Goal: Information Seeking & Learning: Learn about a topic

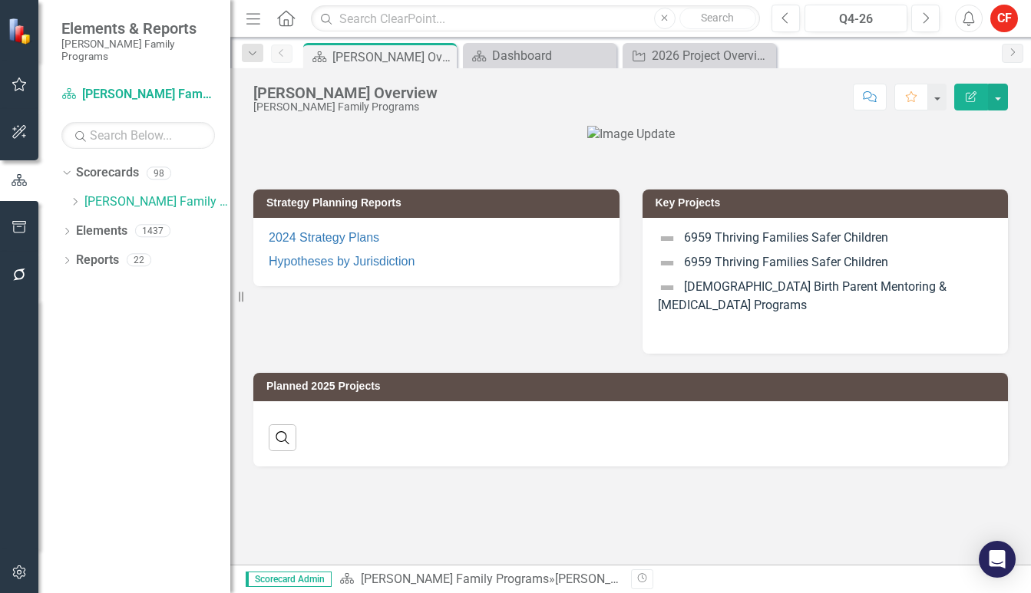
click at [699, 251] on p "6959 Thriving Families Safer Children" at bounding box center [826, 240] width 336 height 21
click at [709, 302] on p "[DEMOGRAPHIC_DATA] Birth Parent Mentoring & [MEDICAL_DATA] Programs" at bounding box center [826, 297] width 336 height 42
click at [308, 244] on link "2024 Strategy Plans" at bounding box center [324, 237] width 111 height 13
click at [288, 268] on link "Hypotheses by Jurisdiction" at bounding box center [342, 261] width 146 height 13
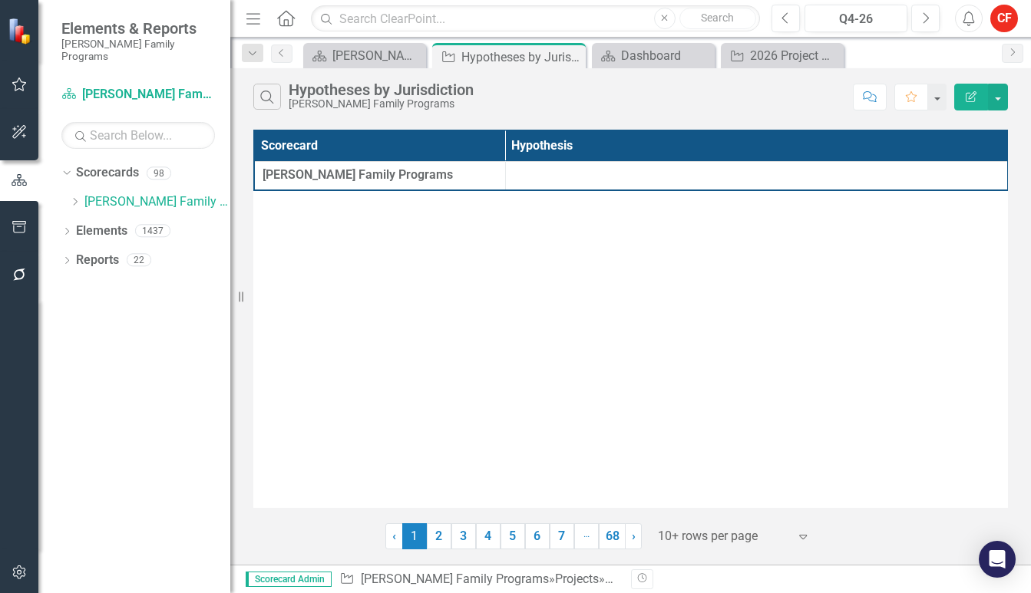
click at [443, 539] on link "2" at bounding box center [439, 537] width 25 height 26
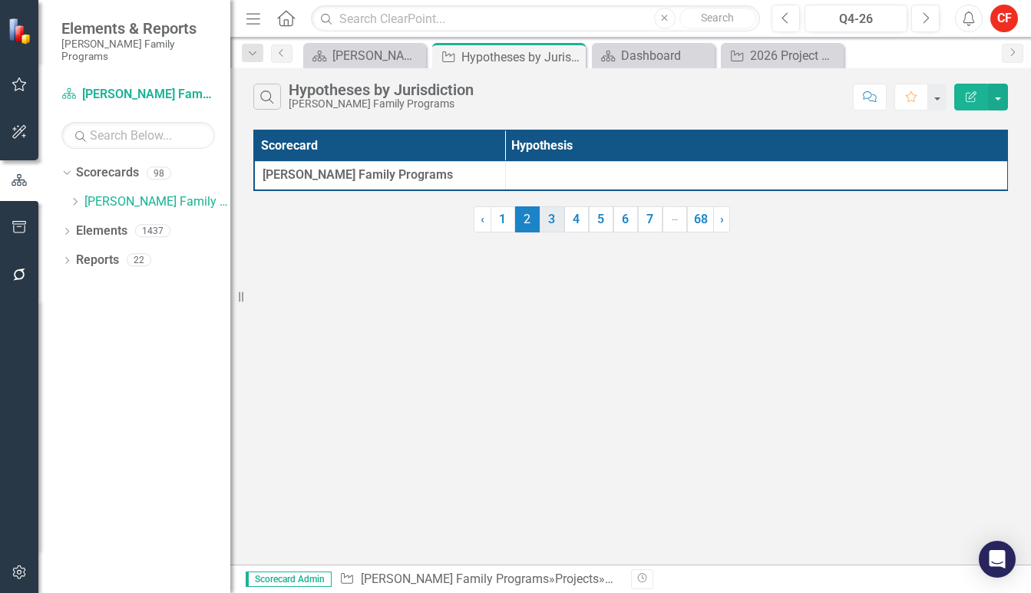
click at [548, 231] on link "3" at bounding box center [552, 220] width 25 height 26
click at [577, 227] on link "4" at bounding box center [576, 220] width 25 height 26
click at [707, 191] on div "Scorecard Hypothesis [PERSON_NAME] Family Programs" at bounding box center [630, 160] width 755 height 61
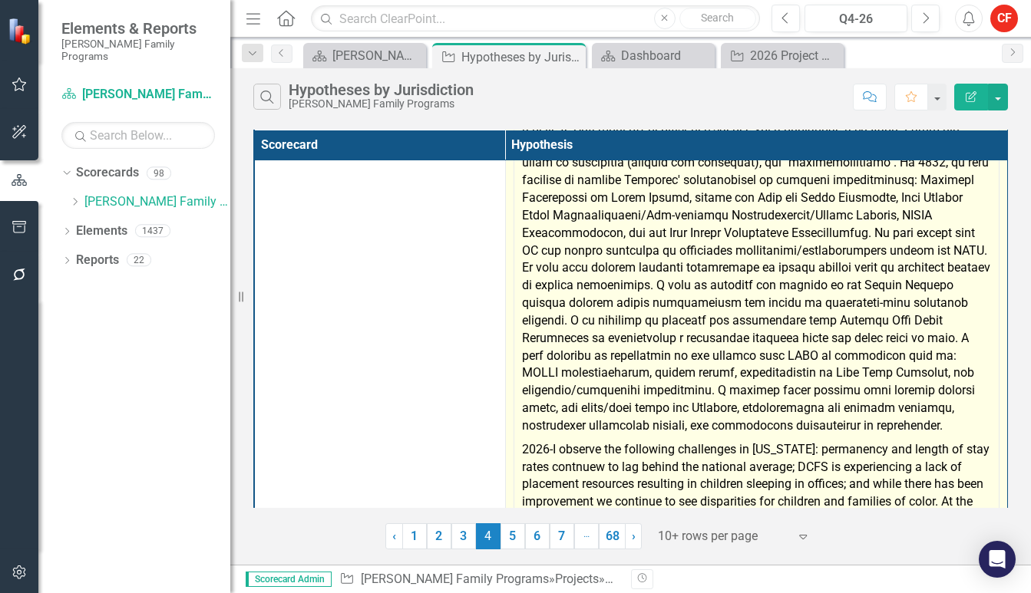
scroll to position [289, 0]
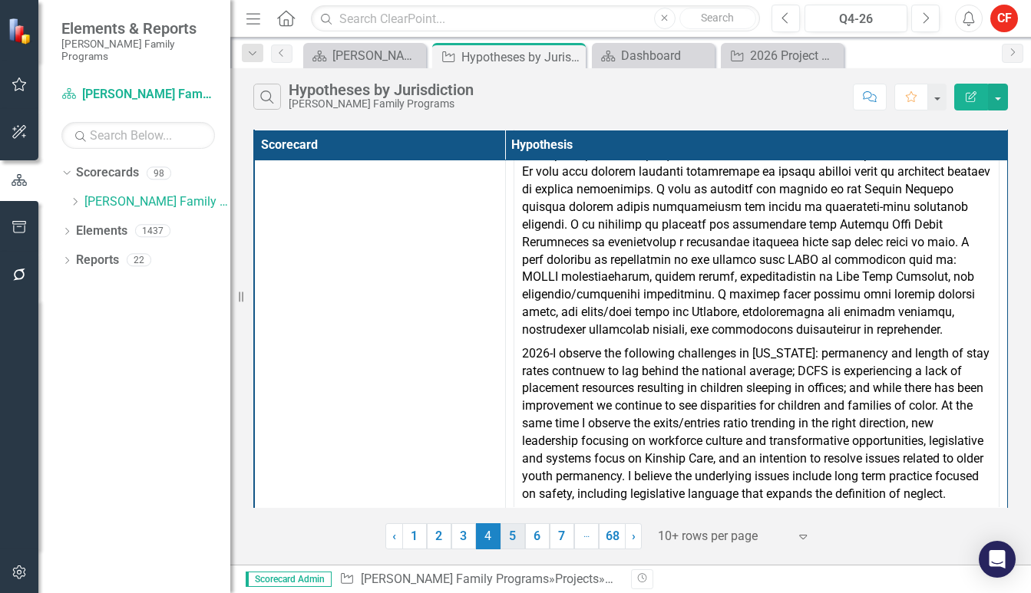
click at [517, 544] on link "5" at bounding box center [513, 537] width 25 height 26
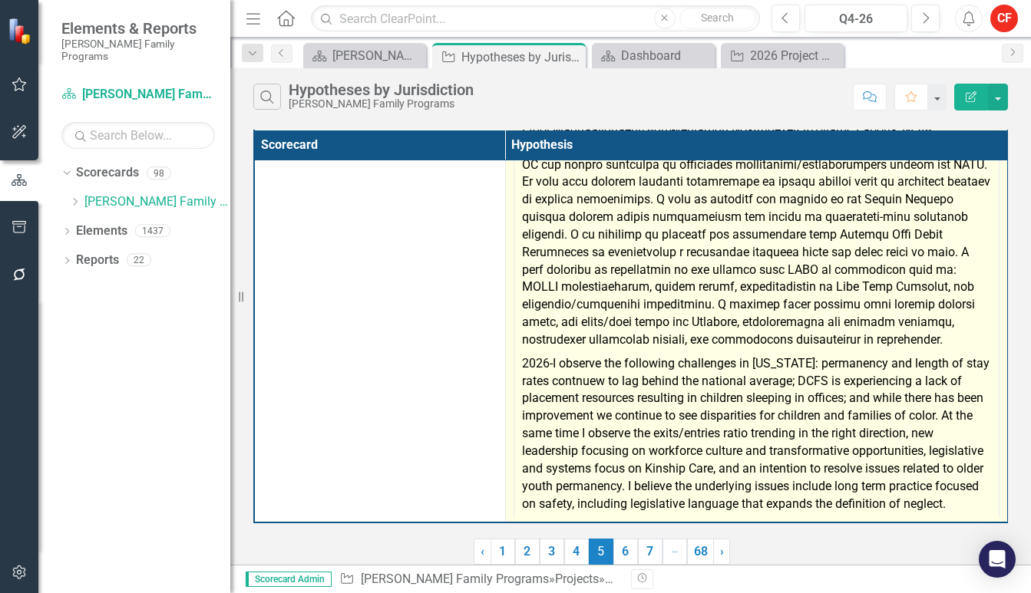
scroll to position [0, 0]
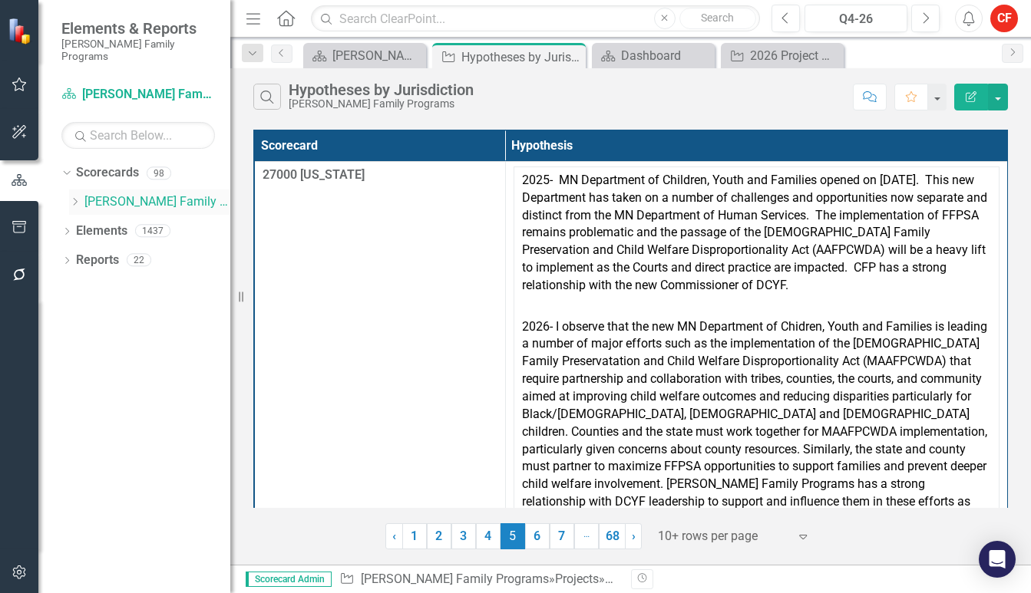
click at [74, 197] on icon "Dropdown" at bounding box center [75, 201] width 12 height 9
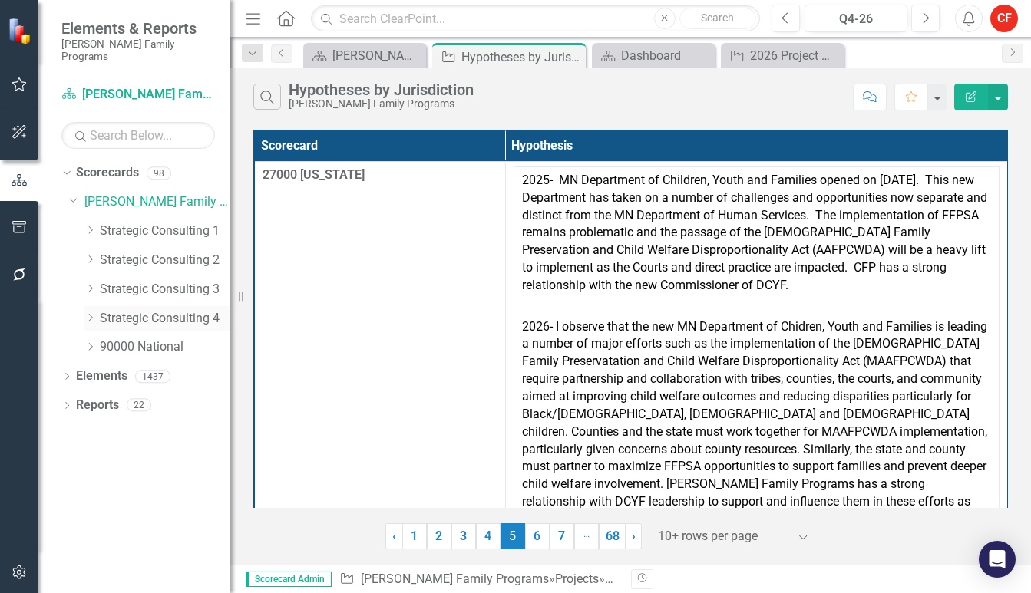
click at [91, 313] on icon "Dropdown" at bounding box center [90, 317] width 12 height 9
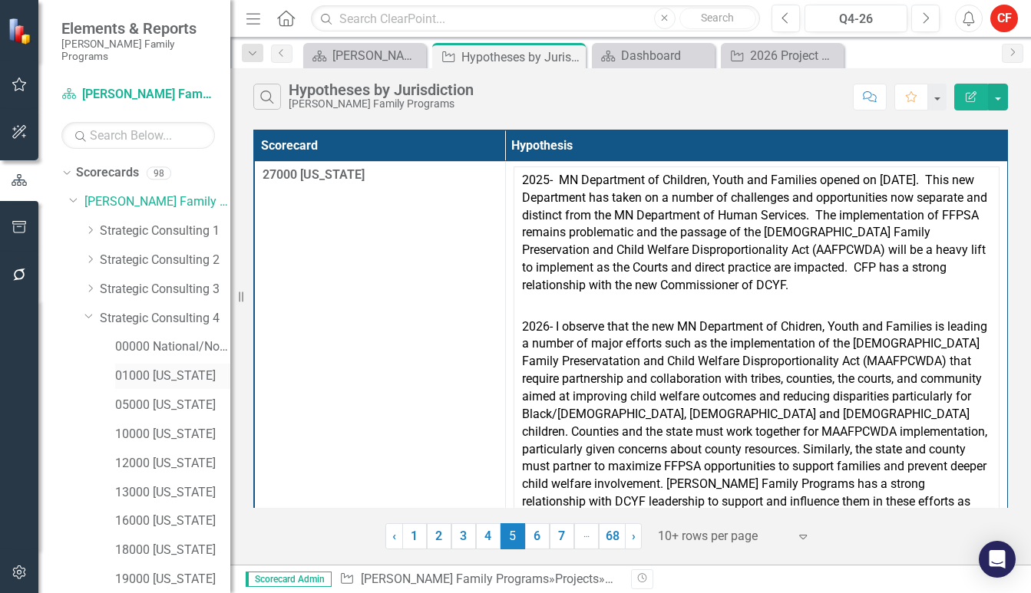
click at [153, 368] on link "01000 [US_STATE]" at bounding box center [172, 377] width 115 height 18
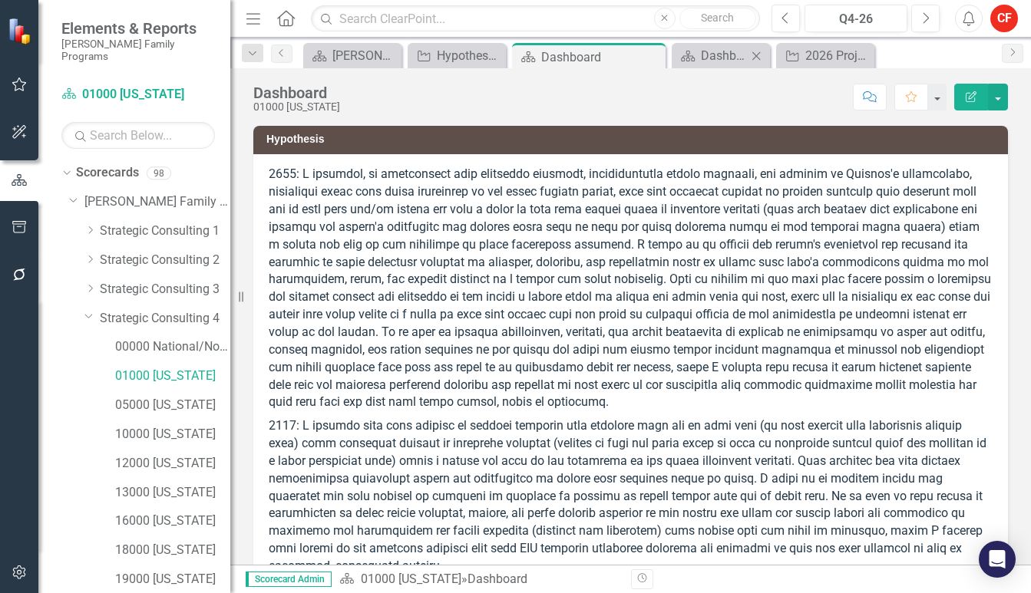
click at [752, 58] on icon "Close" at bounding box center [756, 56] width 15 height 12
click at [759, 58] on div "2026 Project Overview" at bounding box center [785, 55] width 71 height 19
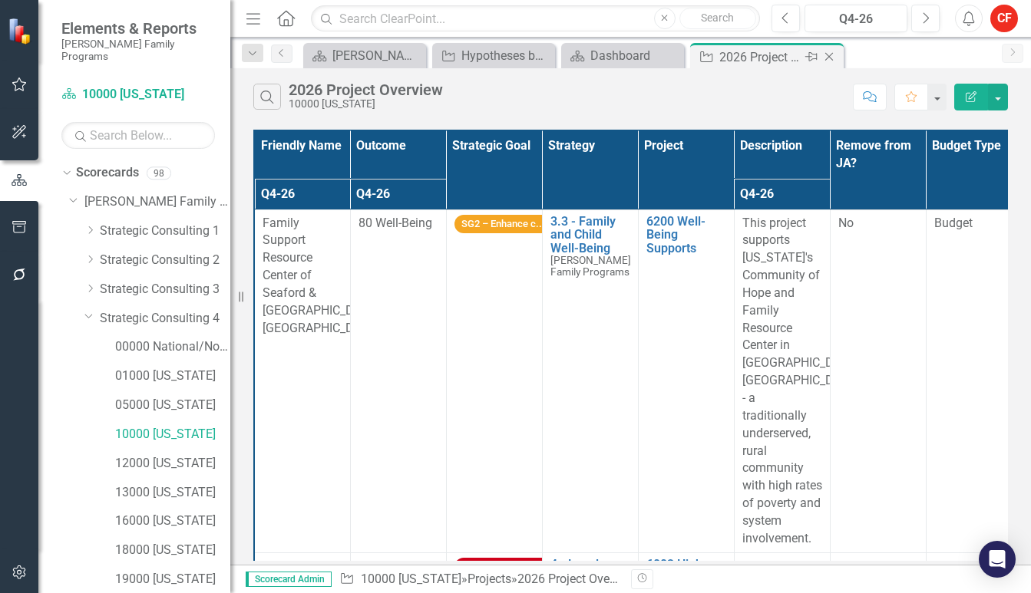
click at [829, 51] on icon "Close" at bounding box center [828, 57] width 15 height 12
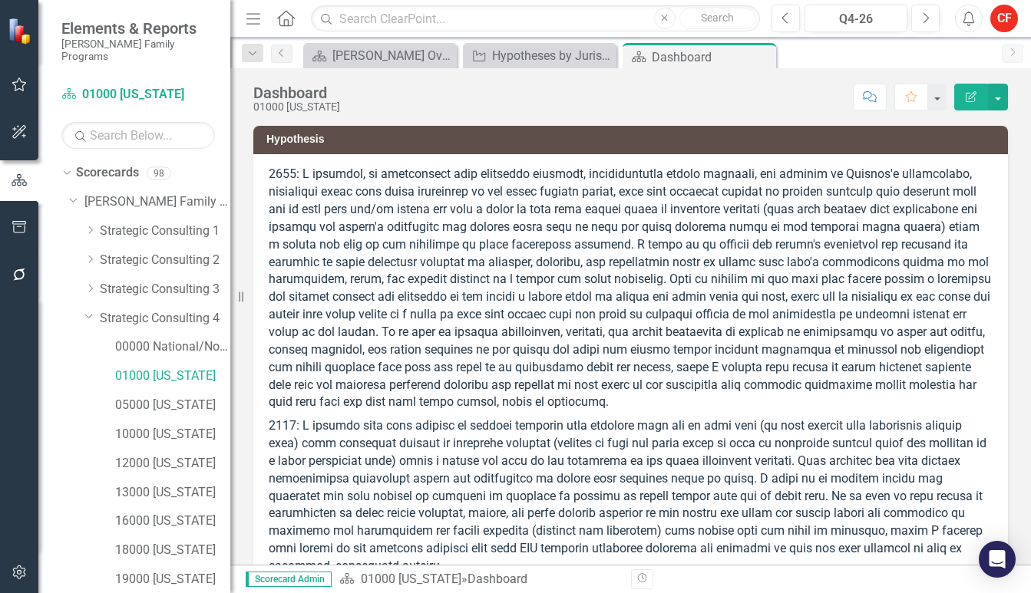
click at [306, 173] on p at bounding box center [631, 290] width 724 height 249
drag, startPoint x: 302, startPoint y: 172, endPoint x: 388, endPoint y: 309, distance: 161.5
click at [388, 309] on p at bounding box center [631, 290] width 724 height 249
click at [480, 306] on p at bounding box center [631, 290] width 724 height 249
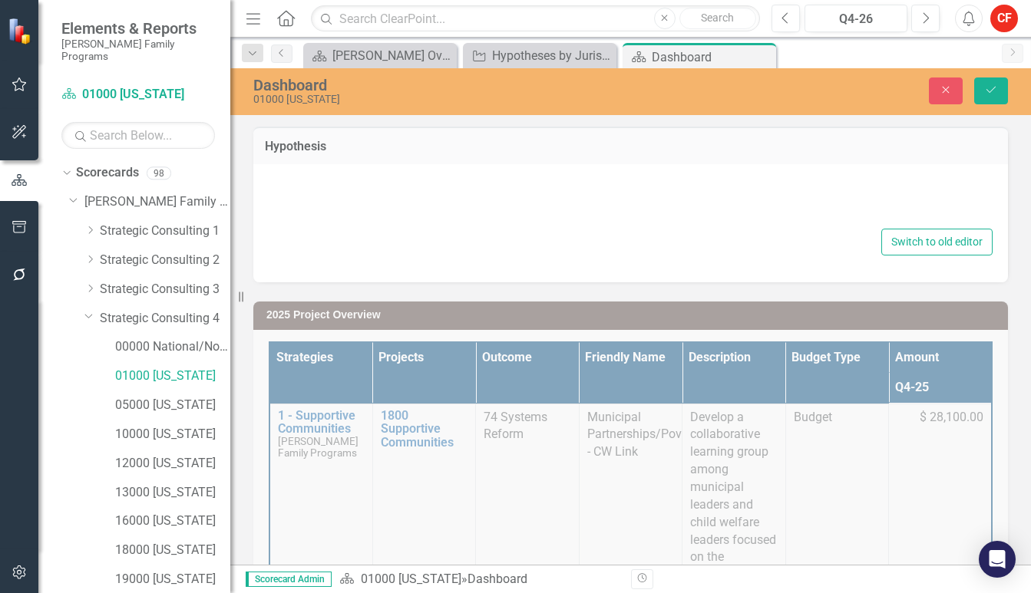
type textarea "<p>2026: I observed, in conjunction with community partners, jurisdictional age…"
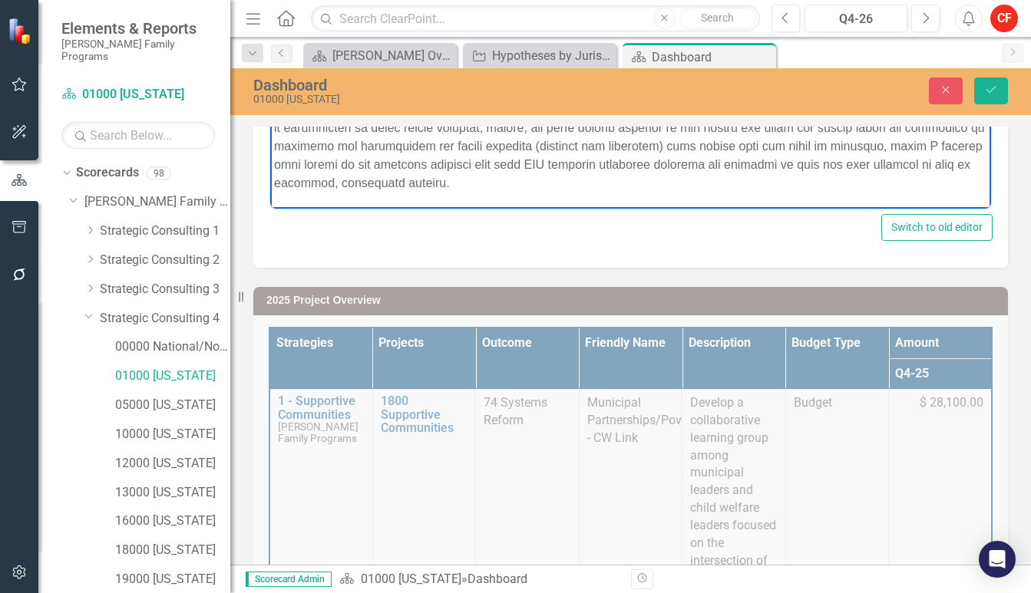
scroll to position [131, 0]
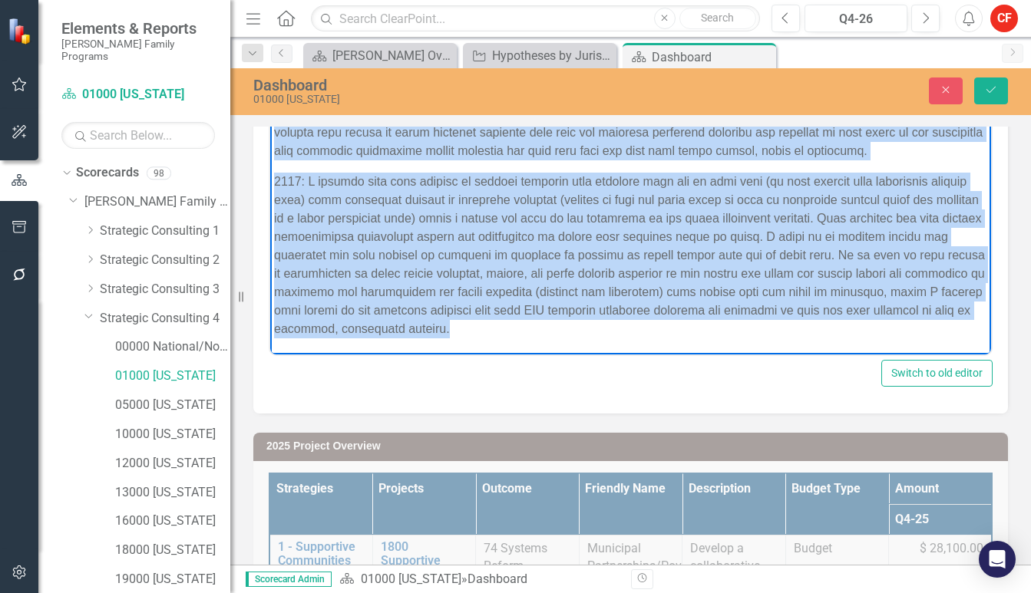
drag, startPoint x: 309, startPoint y: 98, endPoint x: 683, endPoint y: 346, distance: 449.7
click at [683, 346] on body "Rich Text Area. Press ALT-0 for help." at bounding box center [630, 126] width 721 height 456
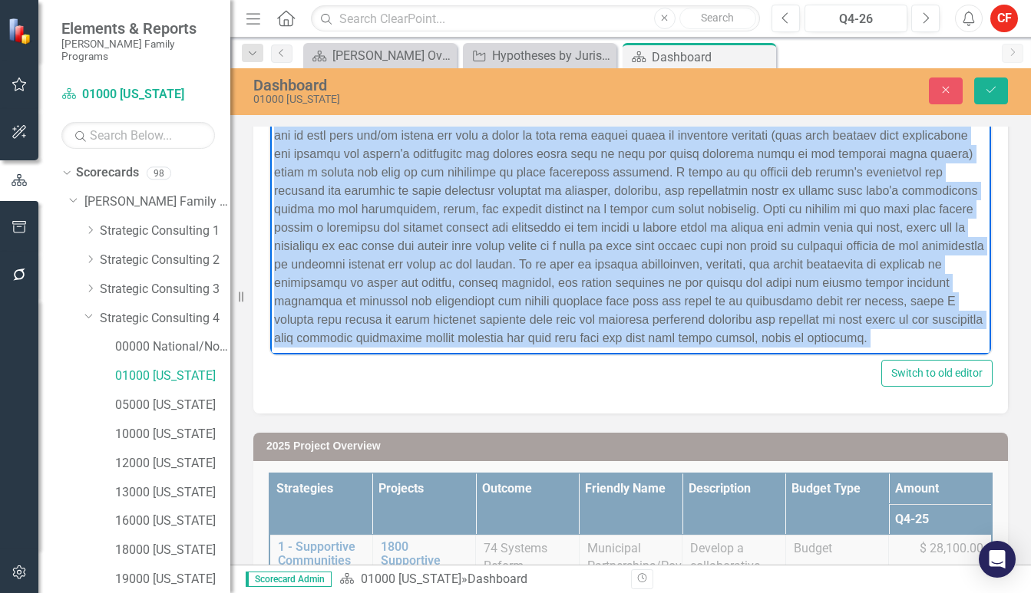
scroll to position [0, 0]
click at [422, 263] on p "Rich Text Area. Press ALT-0 for help." at bounding box center [630, 219] width 713 height 258
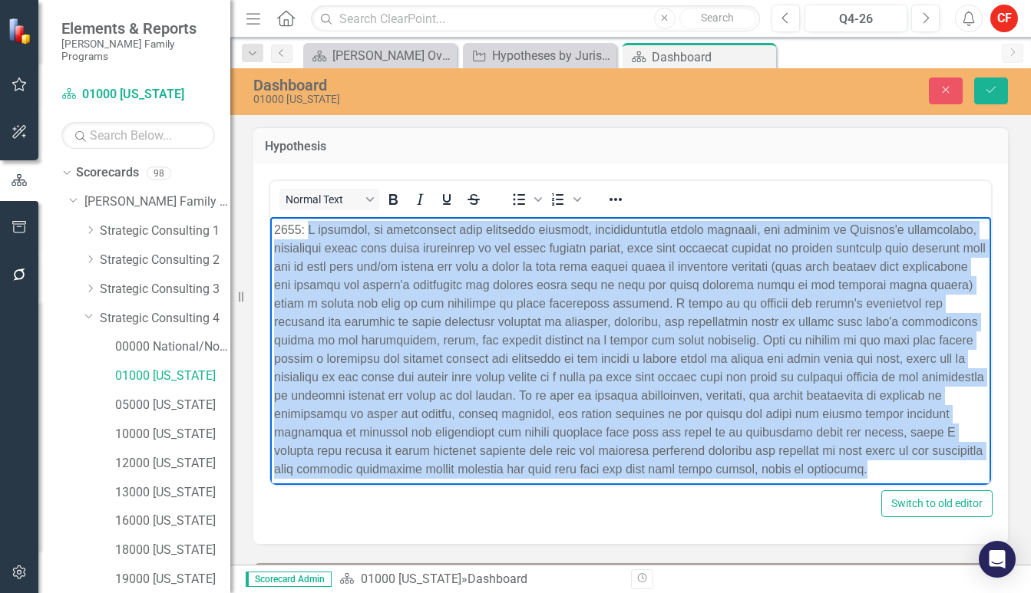
drag, startPoint x: 419, startPoint y: 333, endPoint x: 309, endPoint y: 230, distance: 150.5
click at [309, 230] on p "Rich Text Area. Press ALT-0 for help." at bounding box center [630, 349] width 713 height 258
copy p "I observed, in conjunction with community partners, jurisdictional agency partn…"
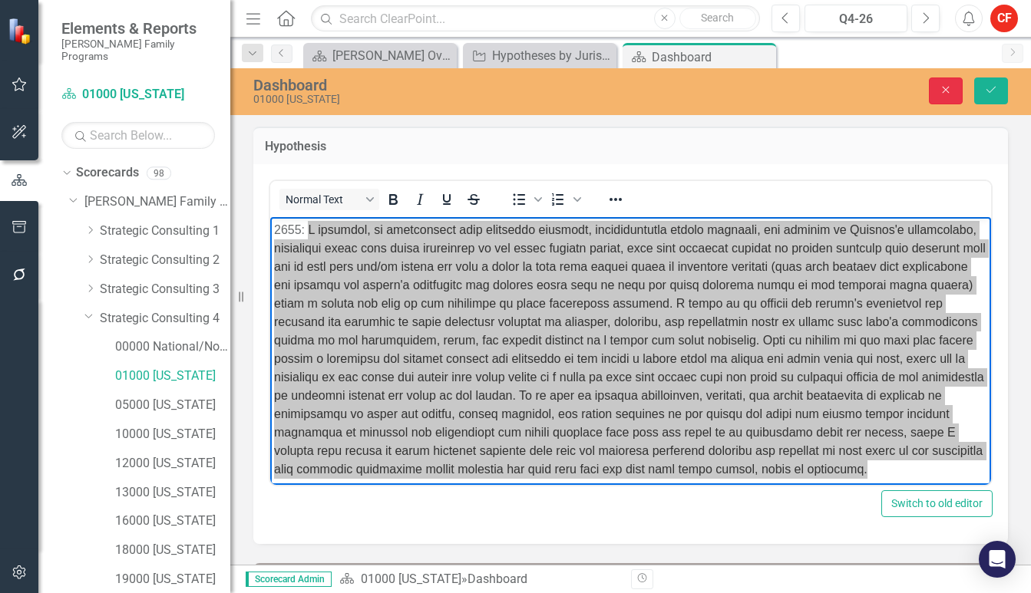
click at [937, 88] on button "Close" at bounding box center [946, 91] width 34 height 27
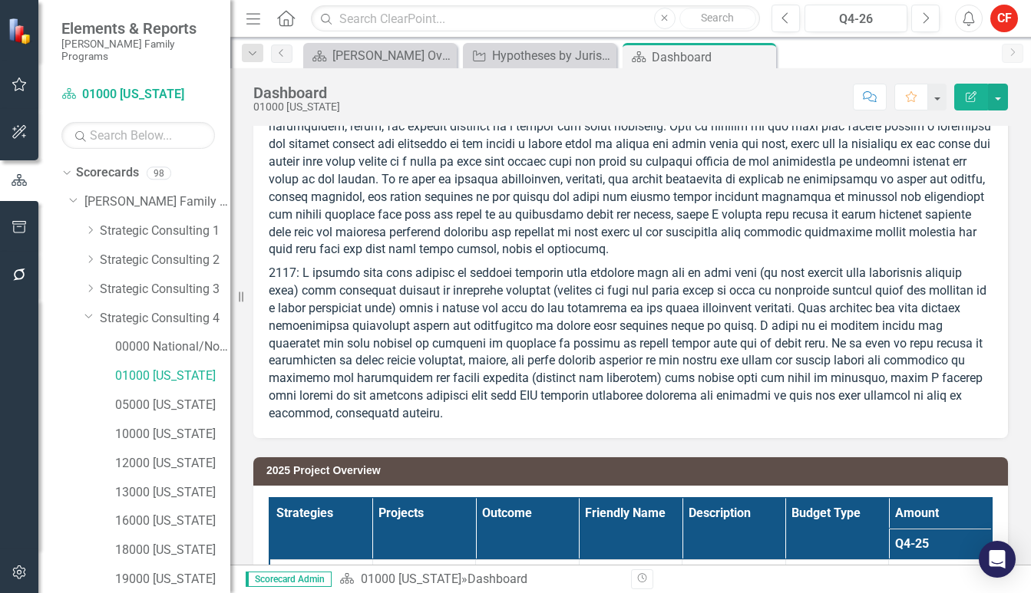
scroll to position [154, 0]
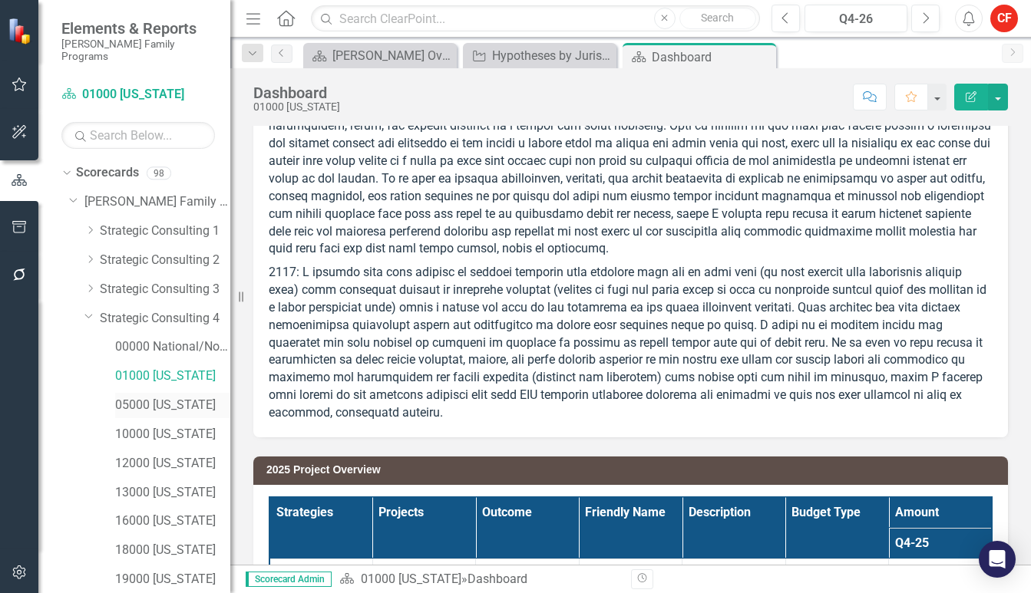
click at [159, 397] on link "05000 [US_STATE]" at bounding box center [172, 406] width 115 height 18
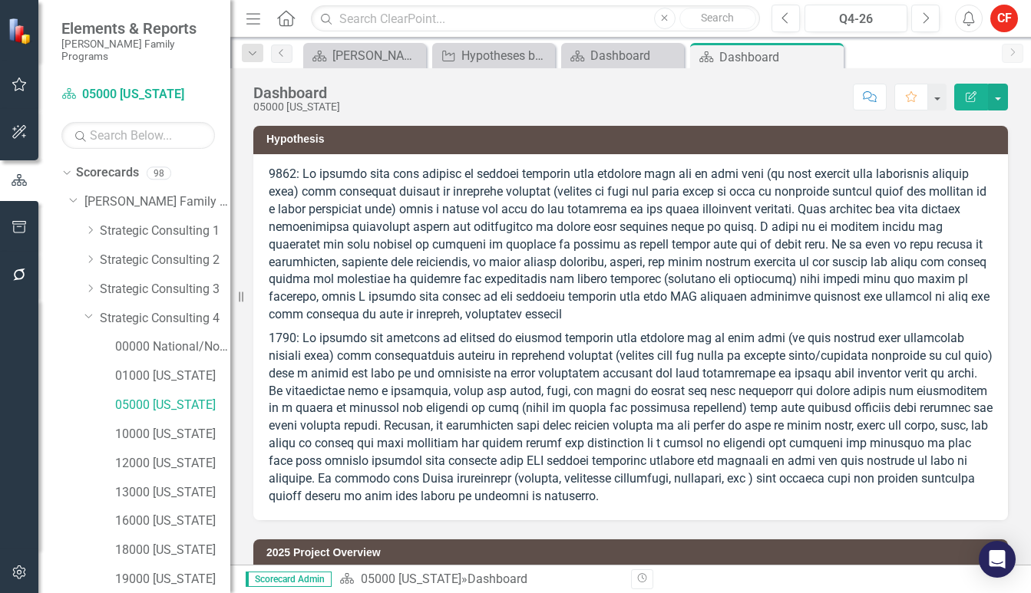
click at [268, 390] on div at bounding box center [630, 337] width 755 height 366
drag, startPoint x: 570, startPoint y: 310, endPoint x: 345, endPoint y: 197, distance: 251.7
click at [345, 197] on p at bounding box center [631, 246] width 724 height 161
click at [342, 197] on p at bounding box center [631, 246] width 724 height 161
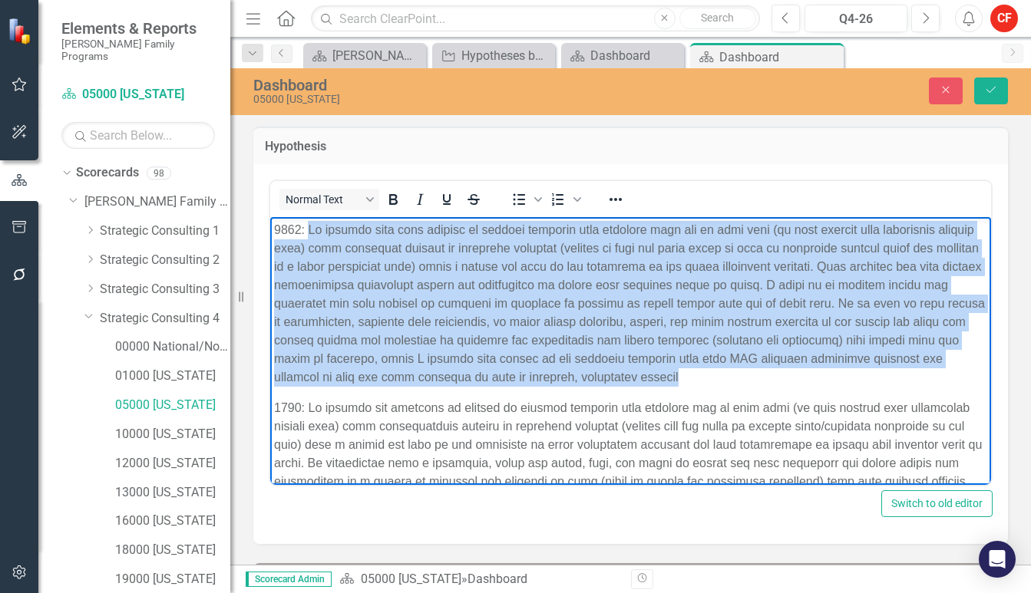
drag, startPoint x: 317, startPoint y: 231, endPoint x: 760, endPoint y: 378, distance: 466.6
click at [760, 378] on p "Rich Text Area. Press ALT-0 for help." at bounding box center [630, 303] width 713 height 166
copy p "We observe that many efforts to prevent children from entering into out of home…"
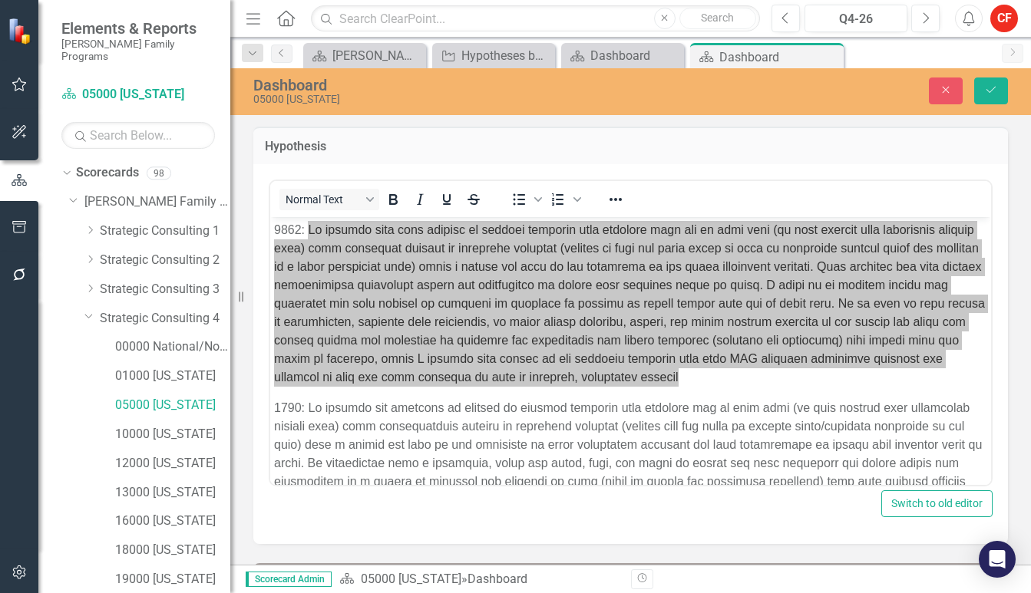
drag, startPoint x: 940, startPoint y: 89, endPoint x: 951, endPoint y: 124, distance: 37.1
click at [939, 91] on icon "Close" at bounding box center [946, 89] width 14 height 11
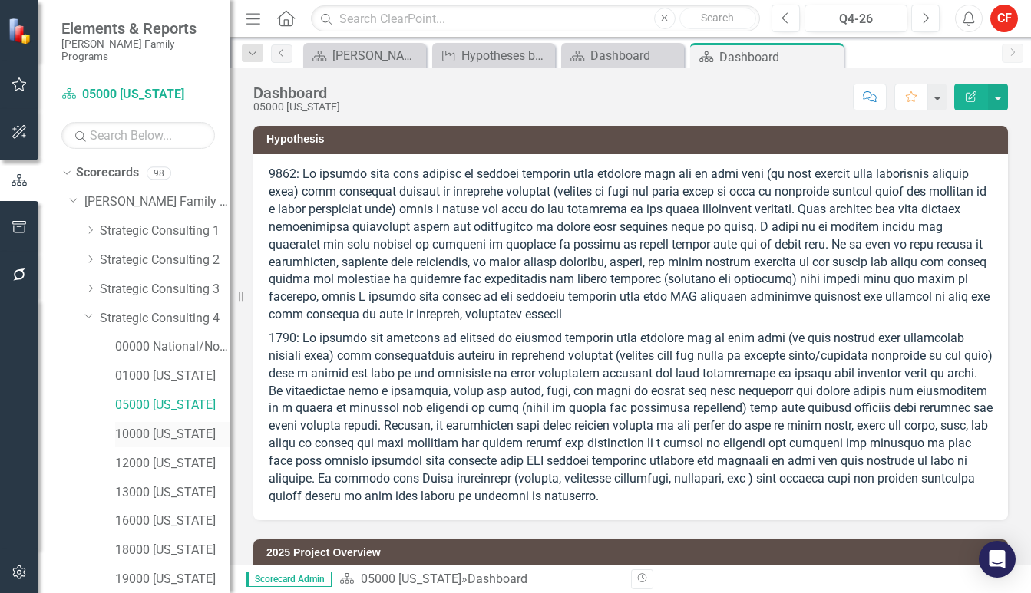
click at [169, 427] on link "10000 [US_STATE]" at bounding box center [172, 435] width 115 height 18
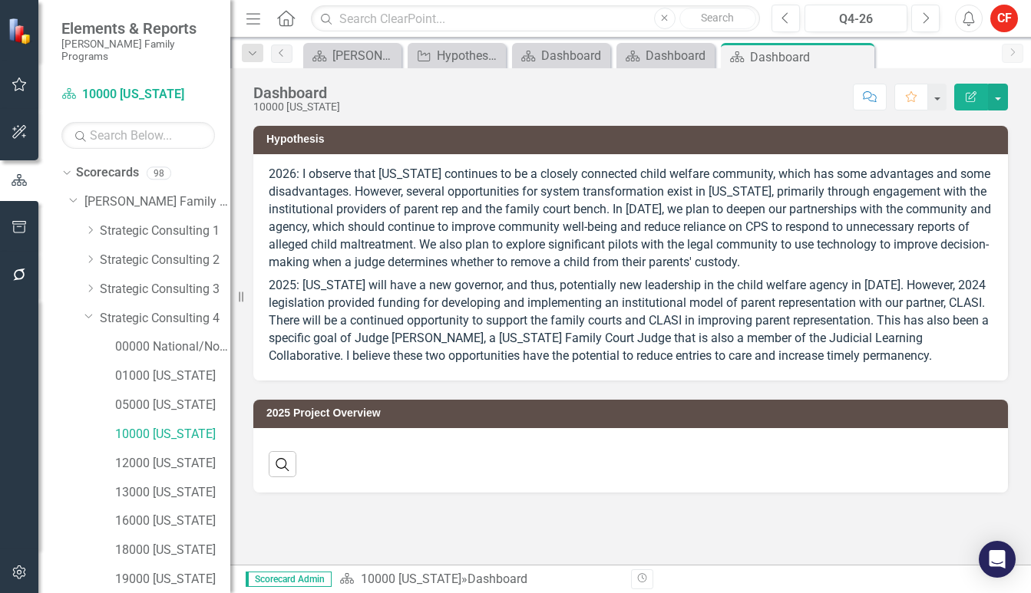
click at [444, 228] on p "2026: I observe that [US_STATE] continues to be a closely connected child welfa…" at bounding box center [631, 220] width 724 height 108
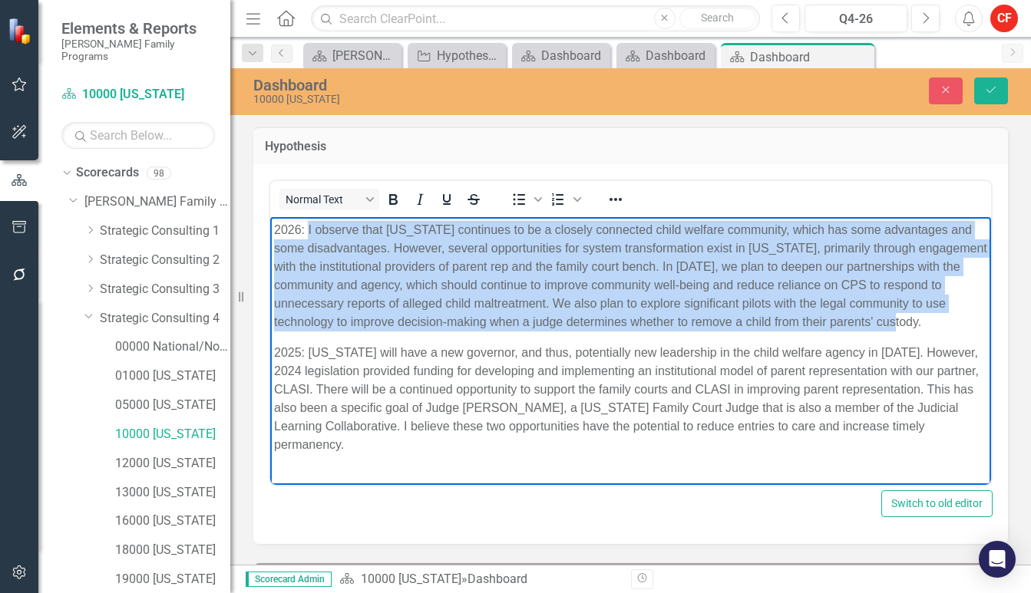
drag, startPoint x: 375, startPoint y: 341, endPoint x: 308, endPoint y: 230, distance: 129.2
click at [308, 230] on p "2026: I observe that [US_STATE] continues to be a closely connected child welfa…" at bounding box center [630, 275] width 713 height 111
copy p "I observe that [US_STATE] continues to be a closely connected child welfare com…"
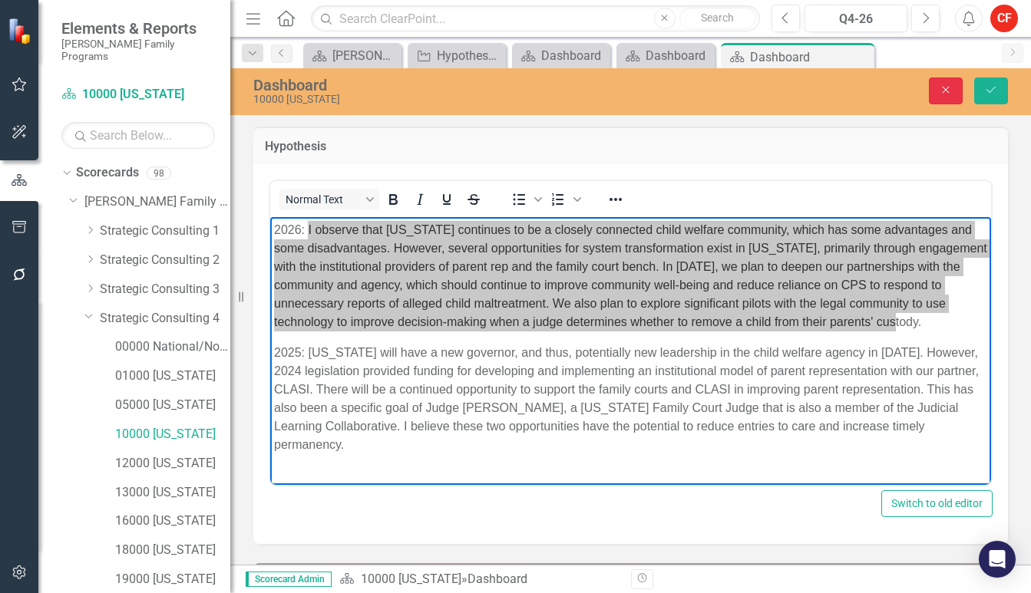
click at [941, 84] on button "Close" at bounding box center [946, 91] width 34 height 27
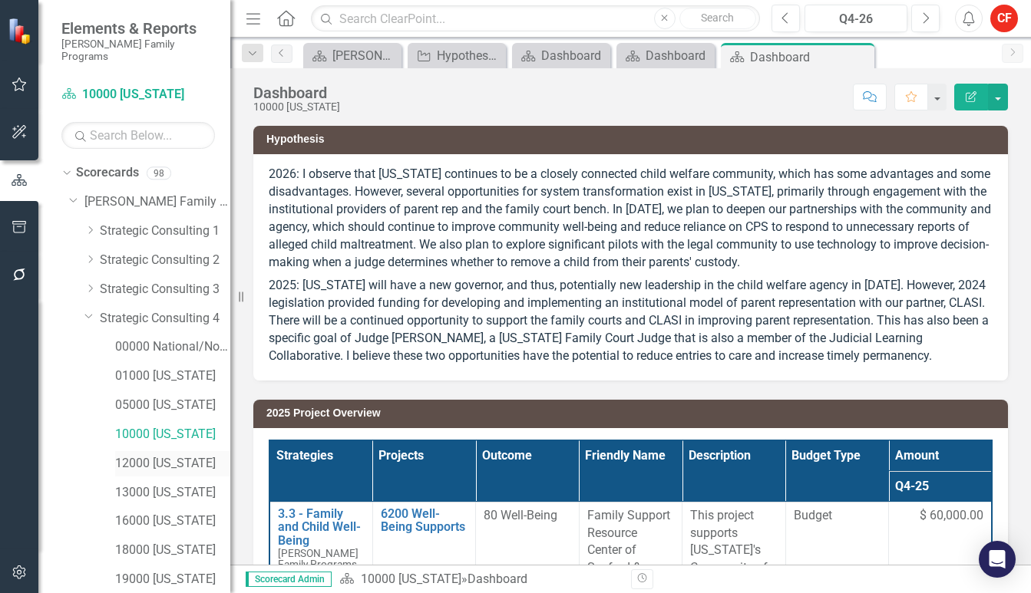
drag, startPoint x: 154, startPoint y: 451, endPoint x: 164, endPoint y: 458, distance: 12.1
click at [154, 455] on link "12000 [US_STATE]" at bounding box center [172, 464] width 115 height 18
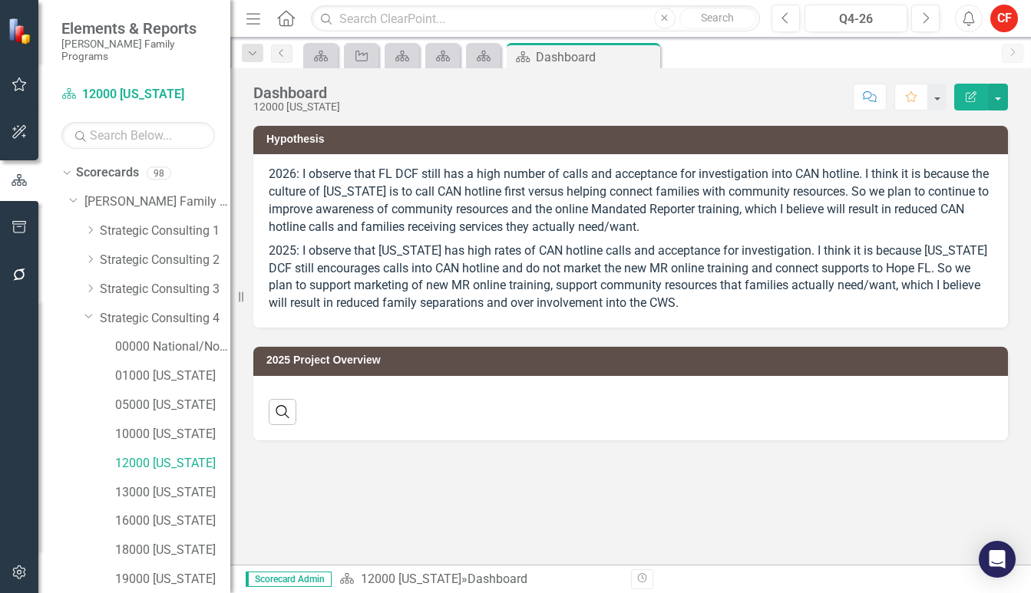
click at [466, 190] on p "2026: I observe that FL DCF still has a high number of calls and acceptance for…" at bounding box center [631, 202] width 724 height 73
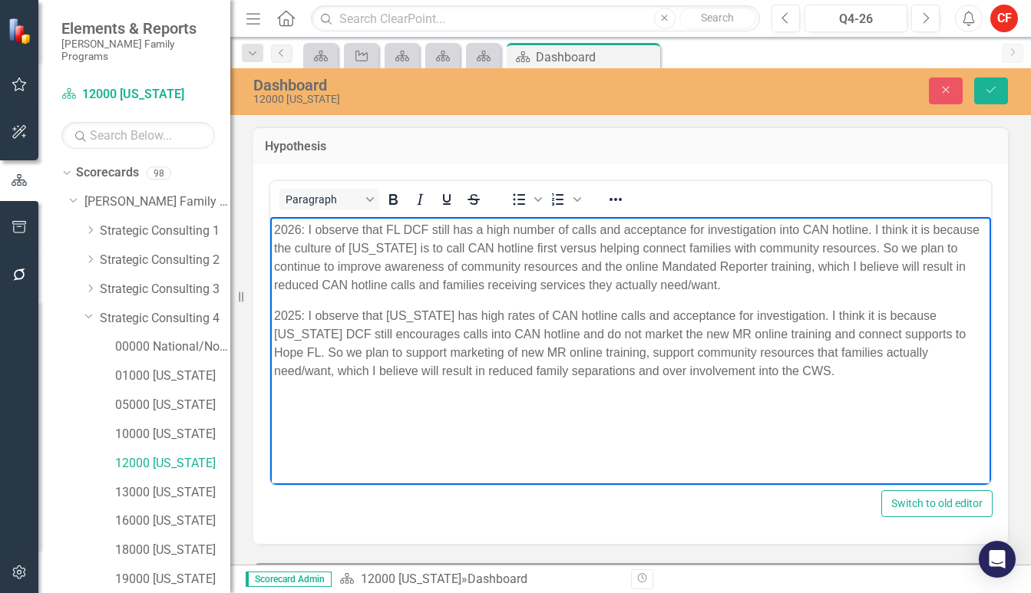
click at [488, 278] on p "2026: I observe that FL DCF still has a high number of calls and acceptance for…" at bounding box center [630, 257] width 713 height 74
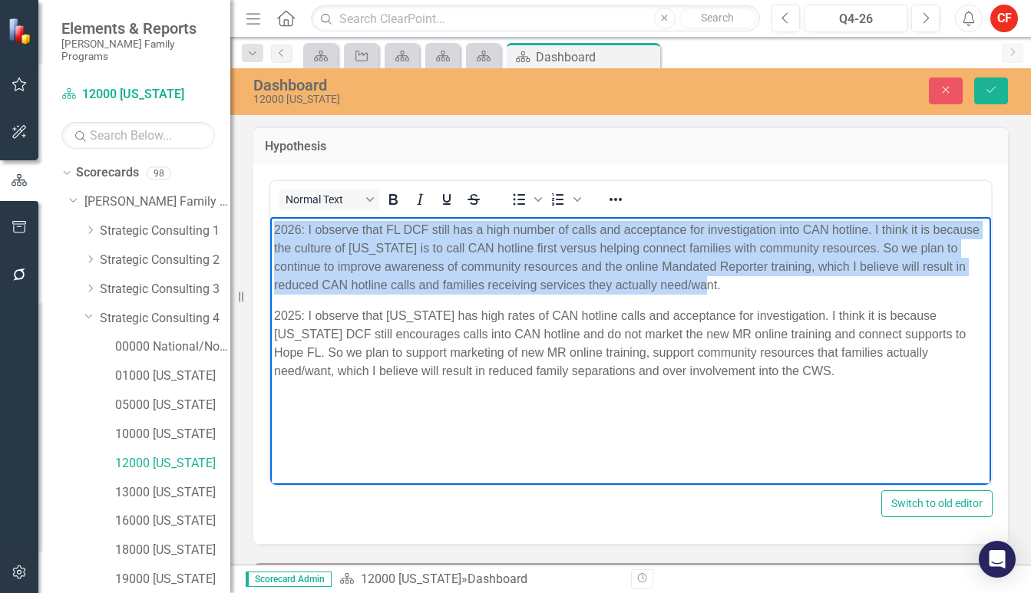
copy p "2026: I observe that FL DCF still has a high number of calls and acceptance for…"
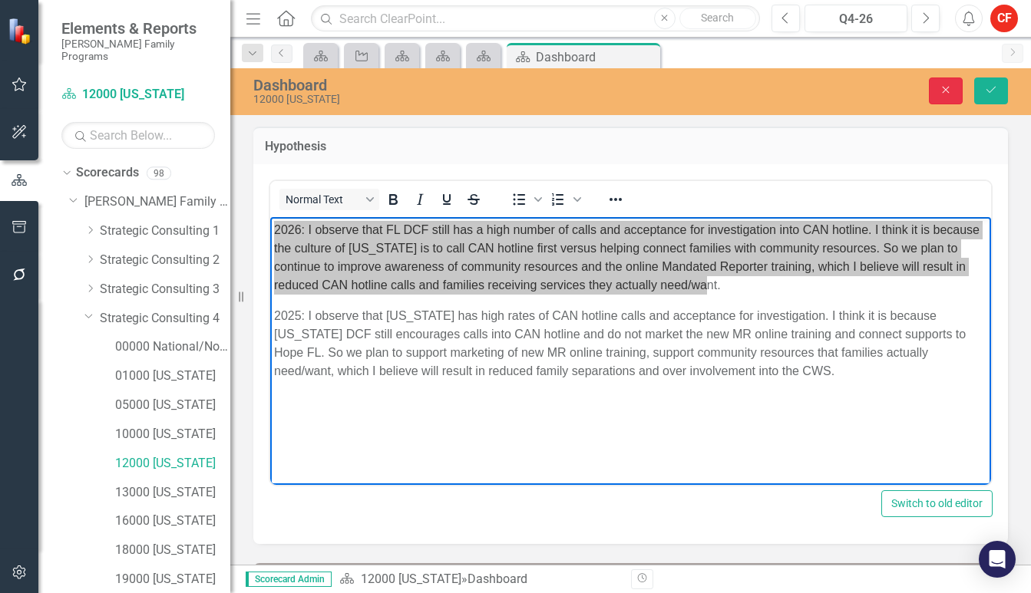
click at [952, 97] on button "Close" at bounding box center [946, 91] width 34 height 27
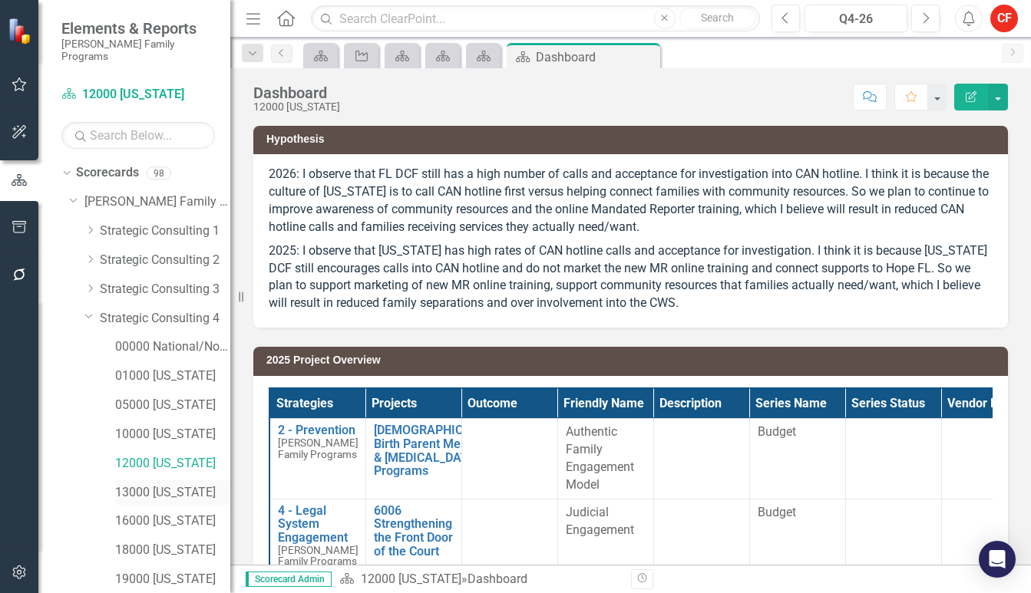
click at [150, 487] on link "13000 [US_STATE]" at bounding box center [172, 493] width 115 height 18
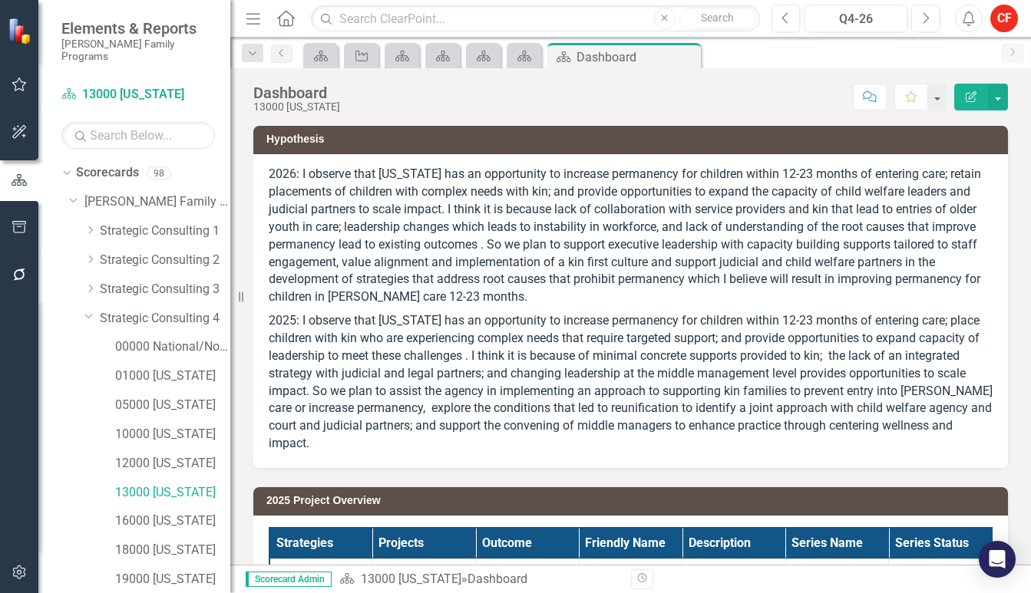
click at [517, 223] on p "2026: I observe that [US_STATE] has an opportunity to increase permanency for c…" at bounding box center [631, 238] width 724 height 144
click at [517, 226] on p "2026: I observe that [US_STATE] has an opportunity to increase permanency for c…" at bounding box center [631, 238] width 724 height 144
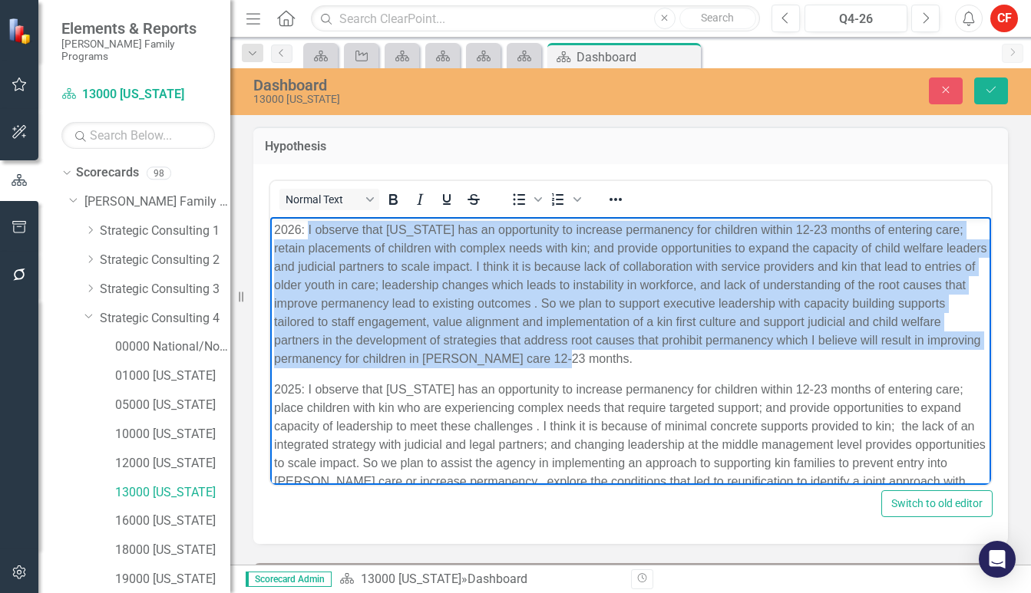
drag, startPoint x: 667, startPoint y: 351, endPoint x: 306, endPoint y: 224, distance: 382.4
click at [306, 224] on p "2026: I observe that [US_STATE] has an opportunity to increase permanency for c…" at bounding box center [630, 293] width 713 height 147
copy p "I observe that [US_STATE] has an opportunity to increase permanency for childre…"
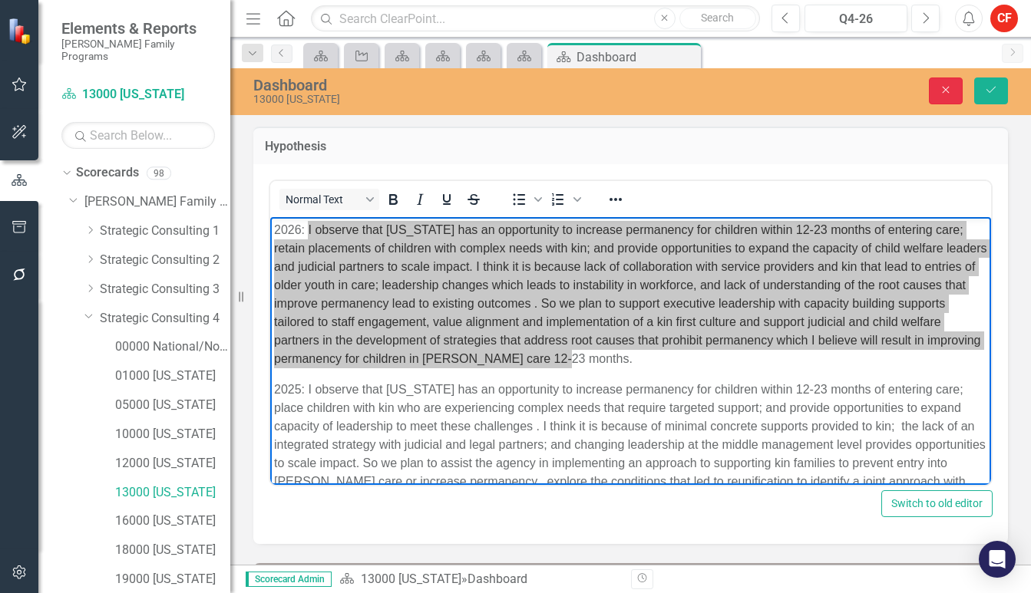
click at [946, 83] on button "Close" at bounding box center [946, 91] width 34 height 27
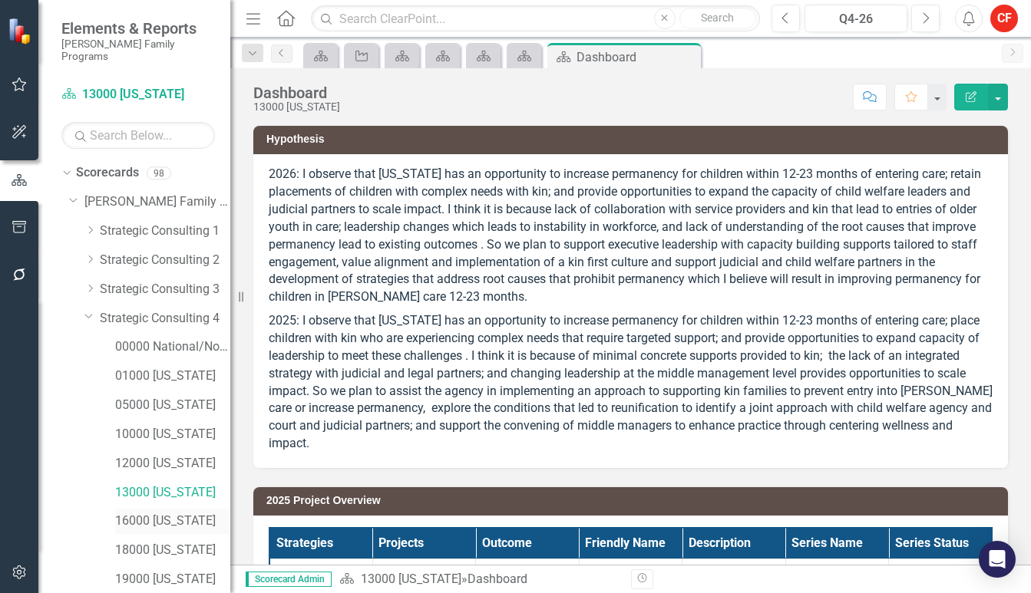
click at [176, 513] on link "16000 [US_STATE]" at bounding box center [172, 522] width 115 height 18
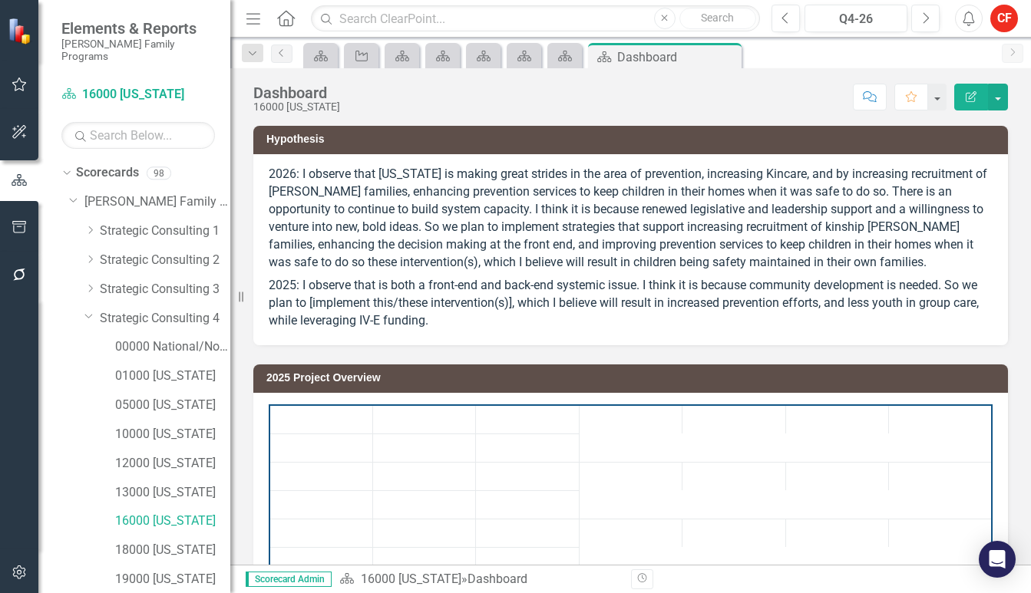
click at [398, 214] on p "2026: I observe that [US_STATE] is making great strides in the area of preventi…" at bounding box center [631, 220] width 724 height 108
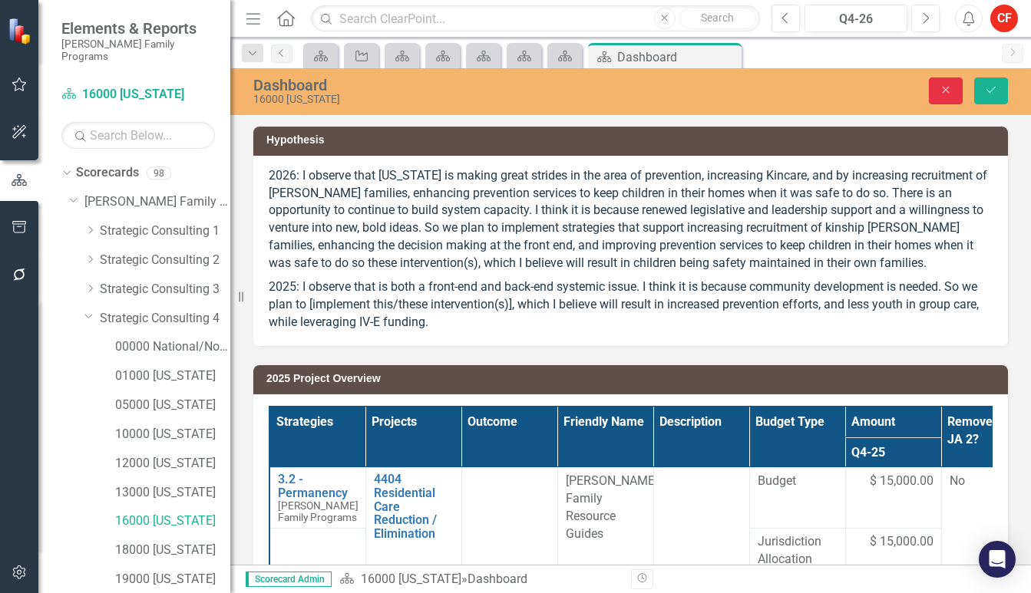
click at [947, 88] on icon "Close" at bounding box center [946, 89] width 14 height 11
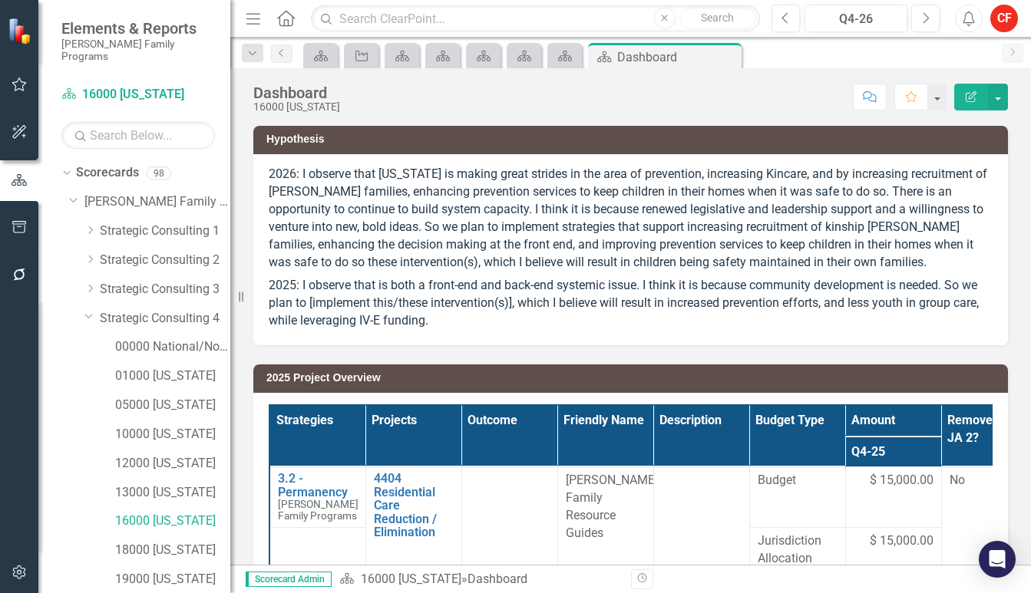
click at [532, 212] on p "2026: I observe that [US_STATE] is making great strides in the area of preventi…" at bounding box center [631, 220] width 724 height 108
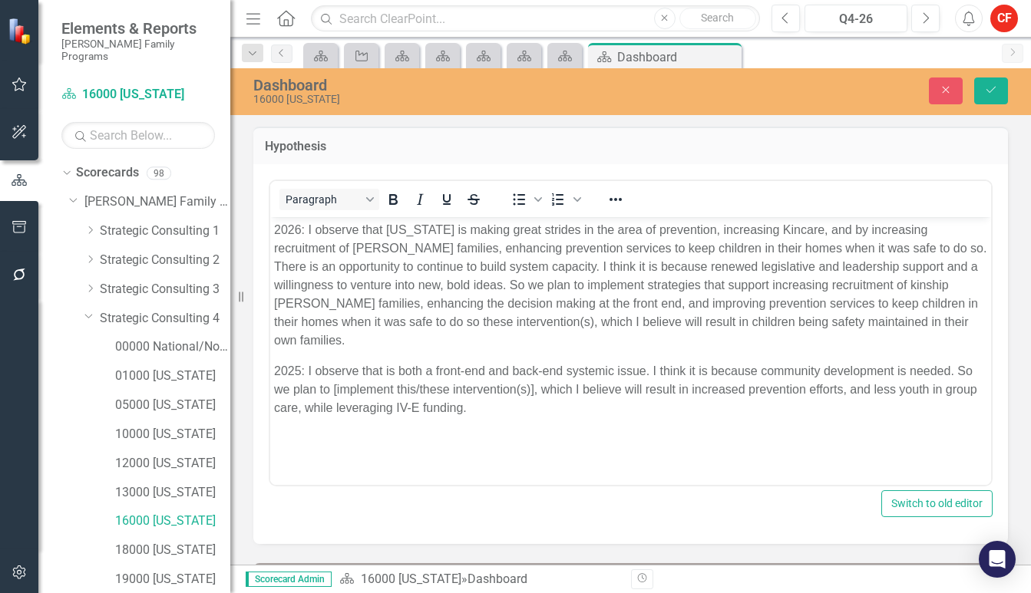
click at [537, 312] on p "2026: I observe that [US_STATE] is making great strides in the area of preventi…" at bounding box center [630, 284] width 713 height 129
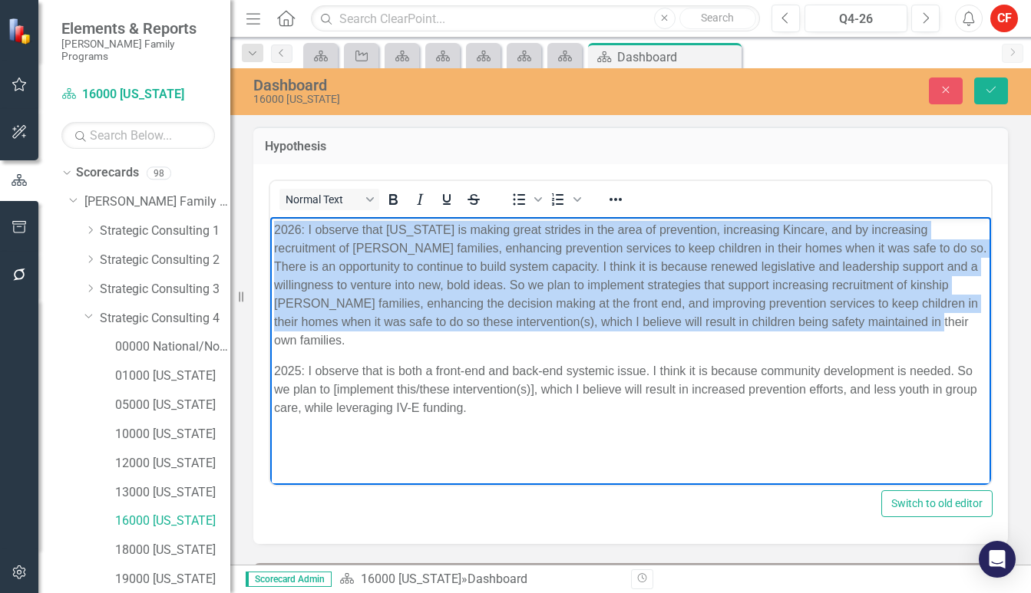
click at [537, 312] on p "2026: I observe that [US_STATE] is making great strides in the area of preventi…" at bounding box center [630, 284] width 713 height 129
copy p "2026: I observe that [US_STATE] is making great strides in the area of preventi…"
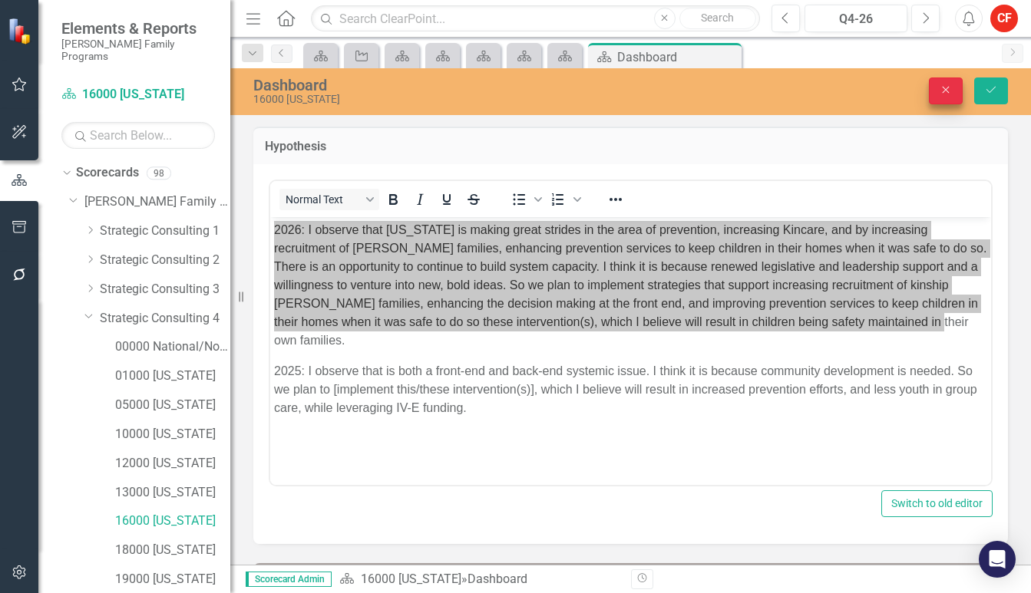
click at [947, 96] on button "Close" at bounding box center [946, 91] width 34 height 27
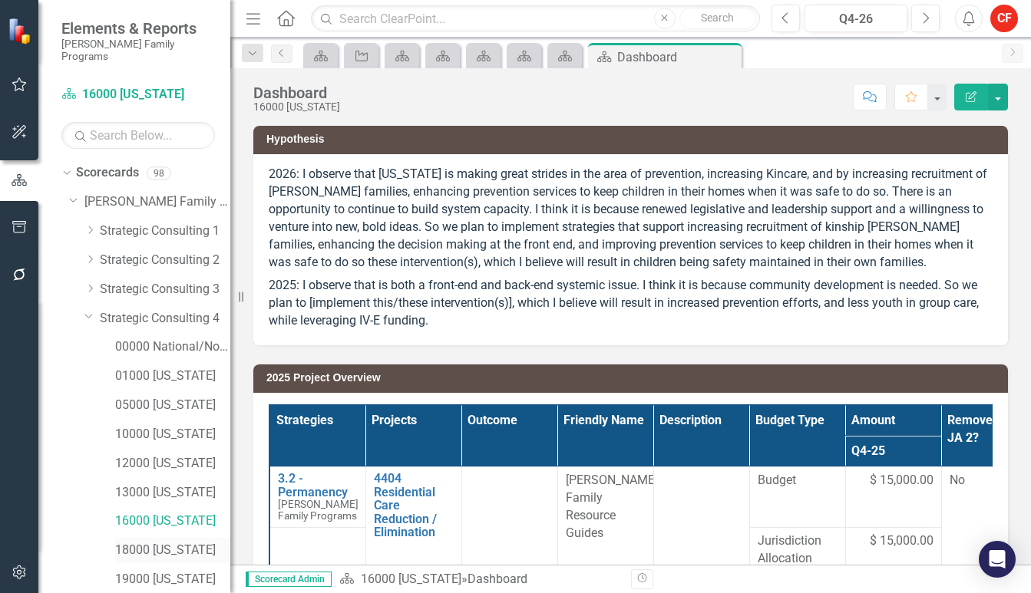
drag, startPoint x: 178, startPoint y: 537, endPoint x: 183, endPoint y: 531, distance: 8.2
click at [178, 542] on link "18000 [US_STATE]" at bounding box center [172, 551] width 115 height 18
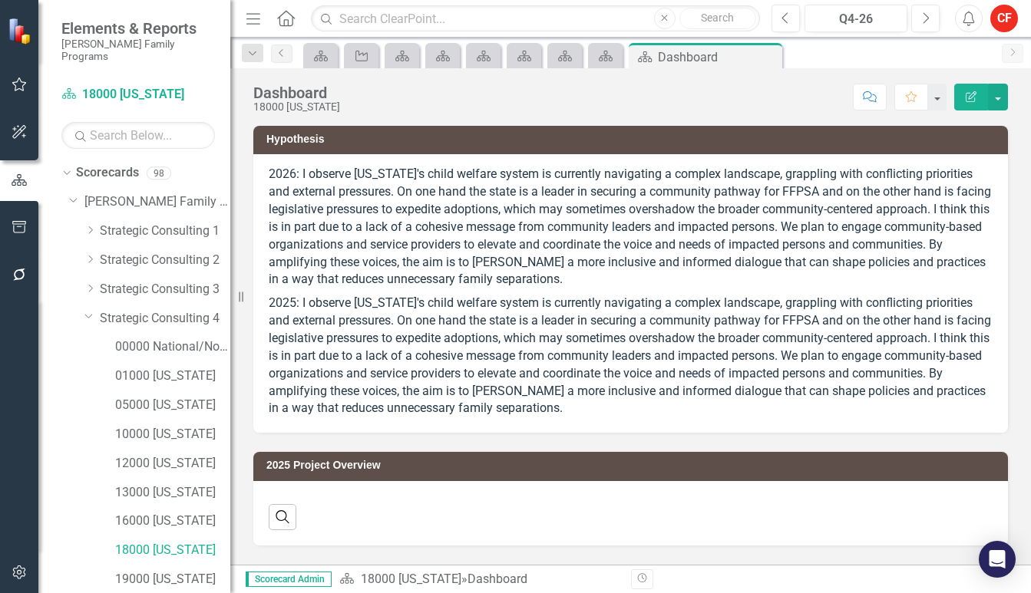
click at [421, 256] on p "2026: I observe [US_STATE]'s child welfare system is currently navigating a com…" at bounding box center [631, 229] width 724 height 126
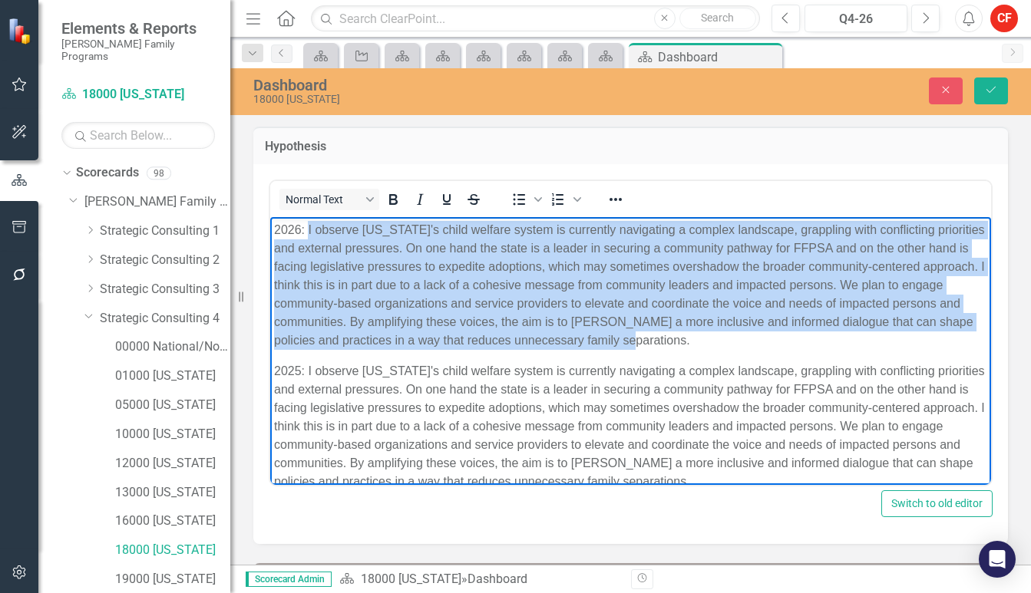
drag, startPoint x: 762, startPoint y: 345, endPoint x: 308, endPoint y: 230, distance: 468.1
click at [308, 230] on p "2026: I observe [US_STATE]'s child welfare system is currently navigating a com…" at bounding box center [630, 284] width 713 height 129
copy p "I observe [US_STATE]'s child welfare system is currently navigating a complex l…"
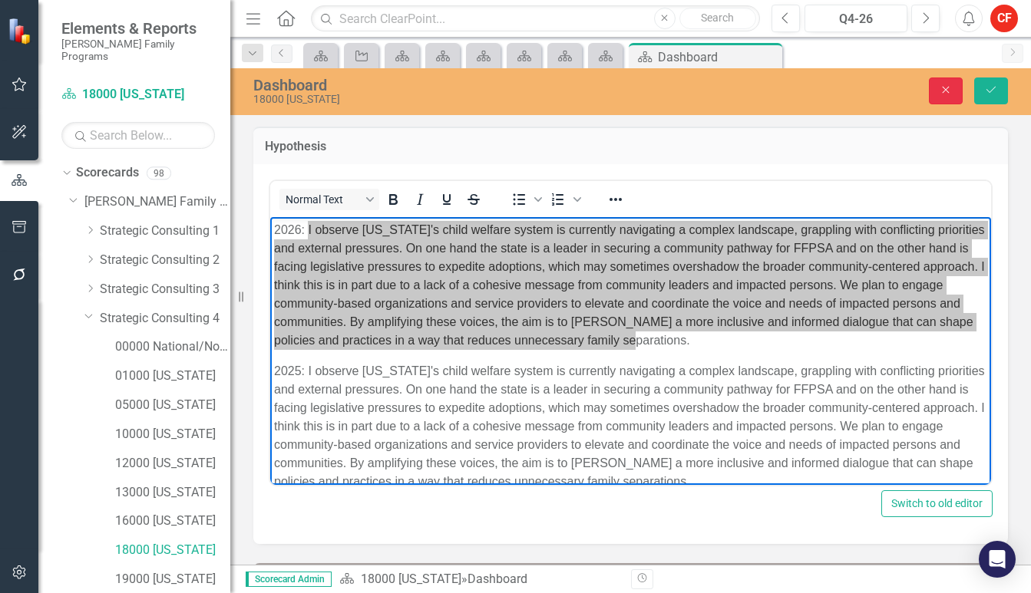
click at [944, 94] on icon "Close" at bounding box center [946, 89] width 14 height 11
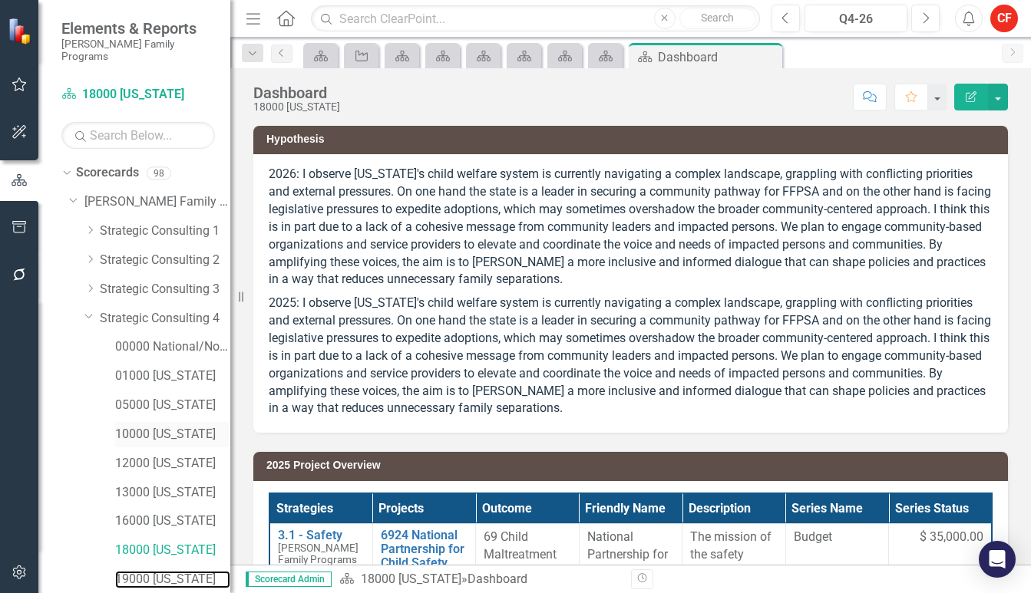
drag, startPoint x: 137, startPoint y: 569, endPoint x: 205, endPoint y: 428, distance: 156.2
click at [137, 571] on link "19000 [US_STATE]" at bounding box center [172, 580] width 115 height 18
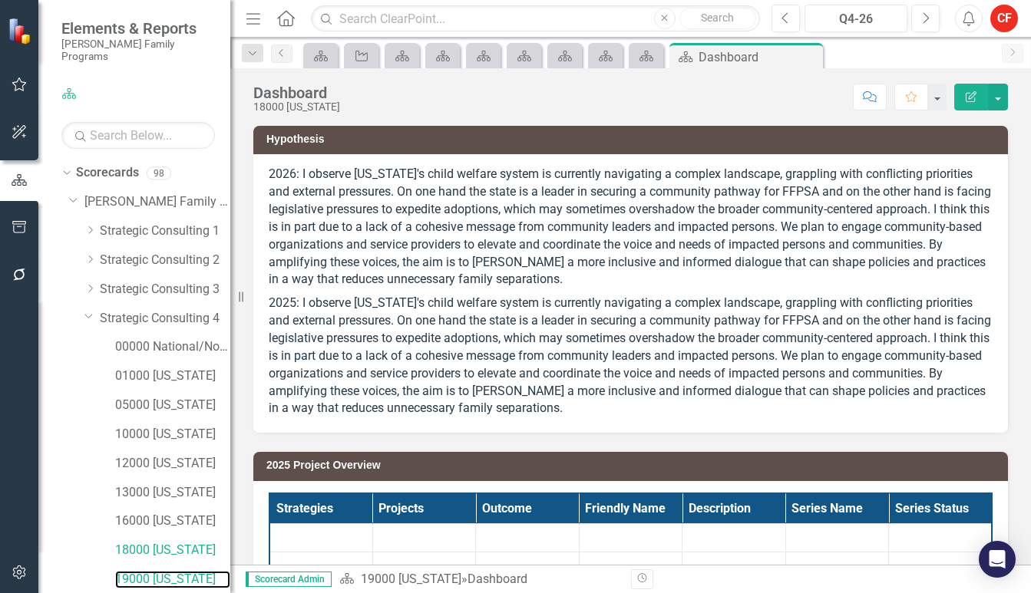
scroll to position [230, 0]
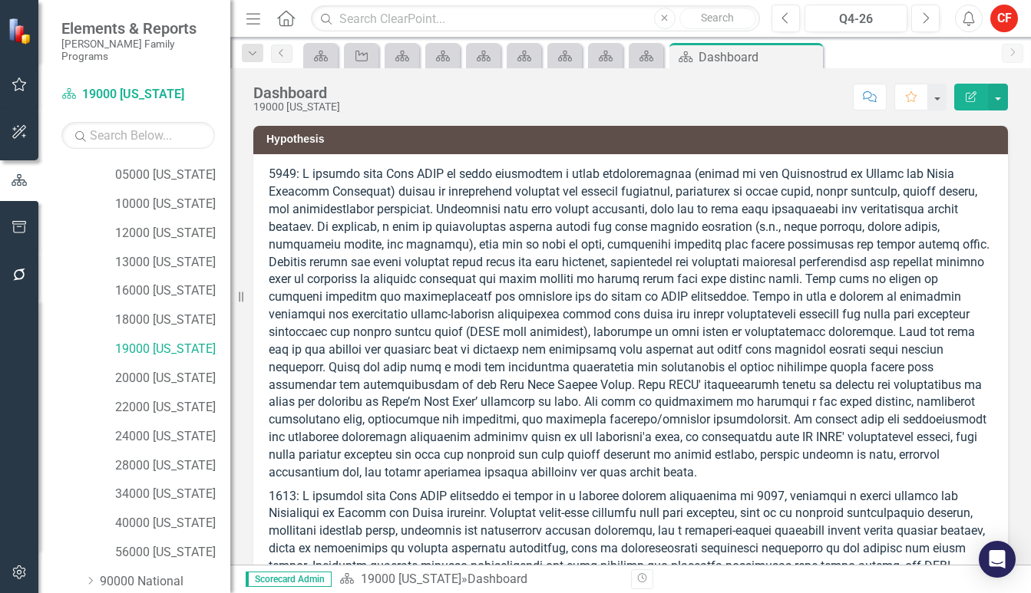
click at [475, 260] on p at bounding box center [631, 325] width 724 height 319
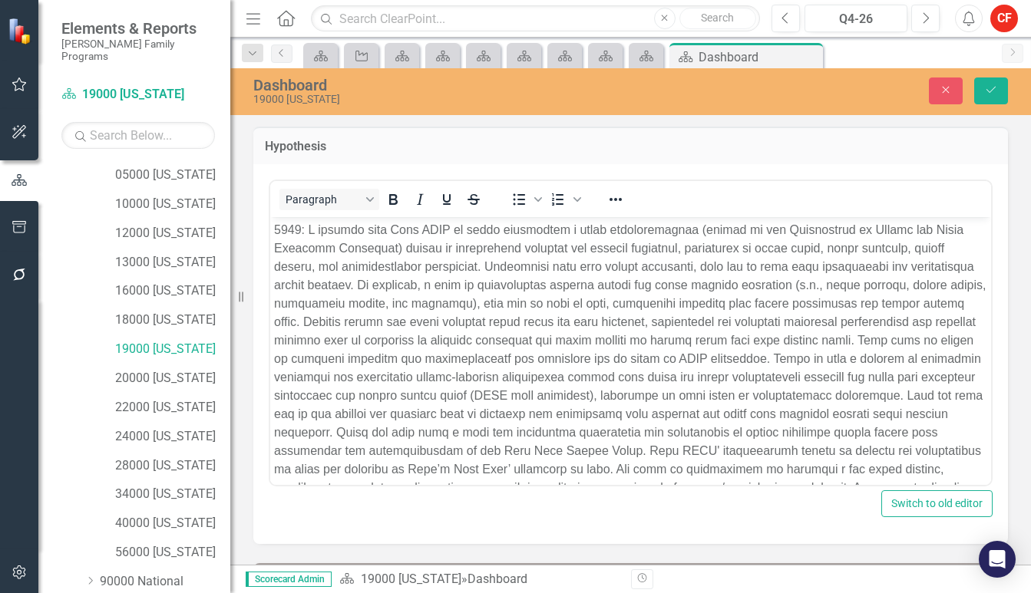
scroll to position [0, 0]
click at [501, 349] on p "Rich Text Area. Press ALT-0 for help." at bounding box center [630, 386] width 713 height 332
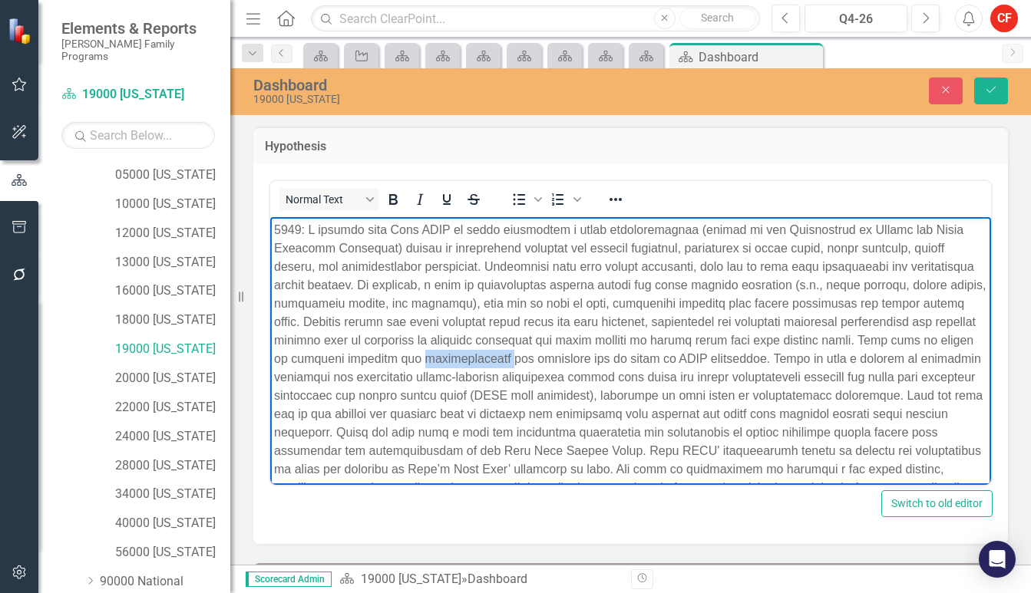
click at [501, 349] on p "Rich Text Area. Press ALT-0 for help." at bounding box center [630, 386] width 713 height 332
copy p "2026: I observe that [US_STATE] DHHS is still evaluating a major transformation…"
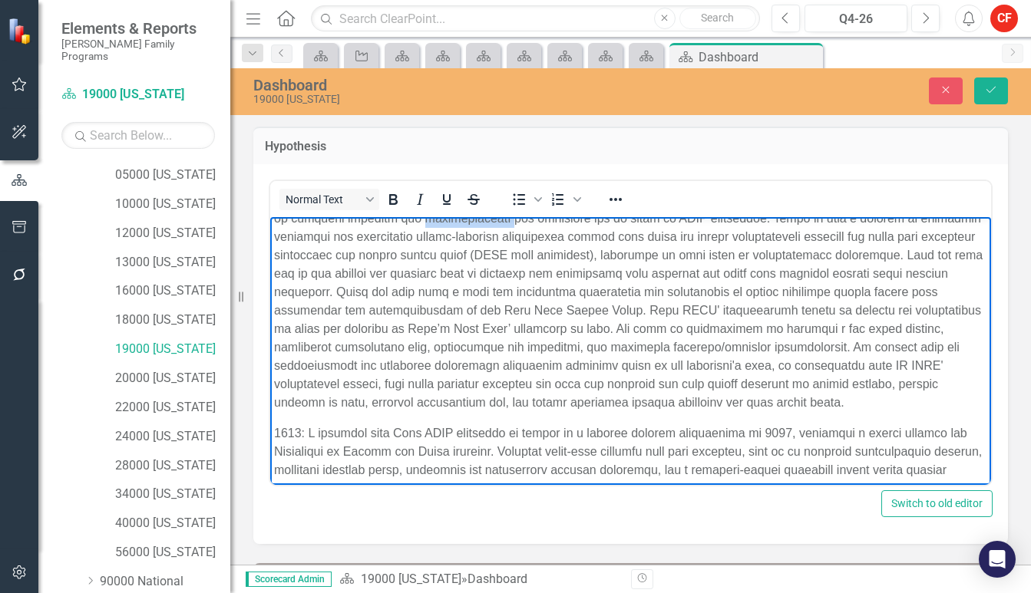
scroll to position [154, 0]
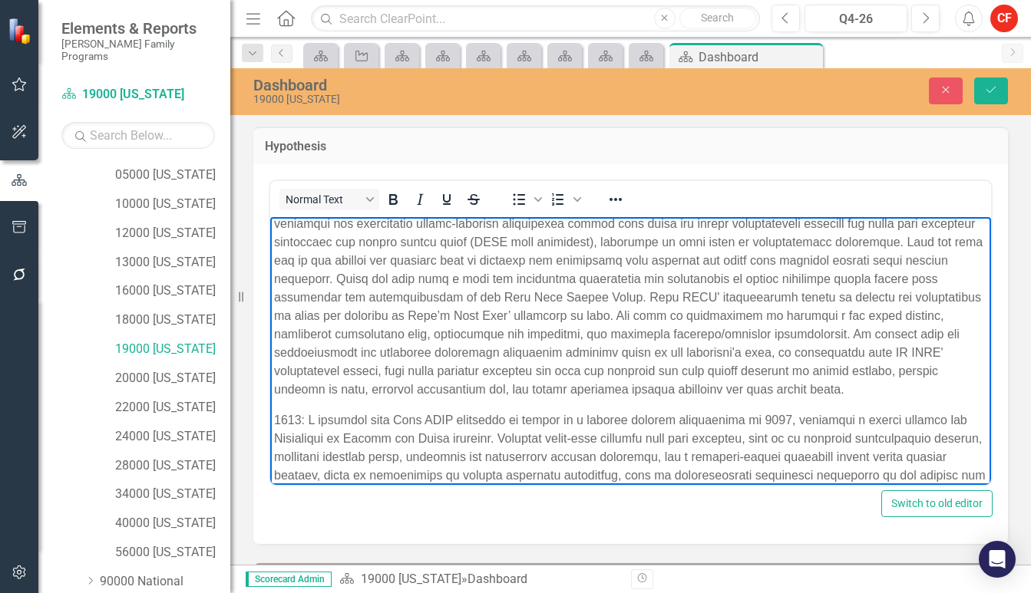
click at [616, 434] on p "Rich Text Area. Press ALT-0 for help." at bounding box center [630, 604] width 713 height 387
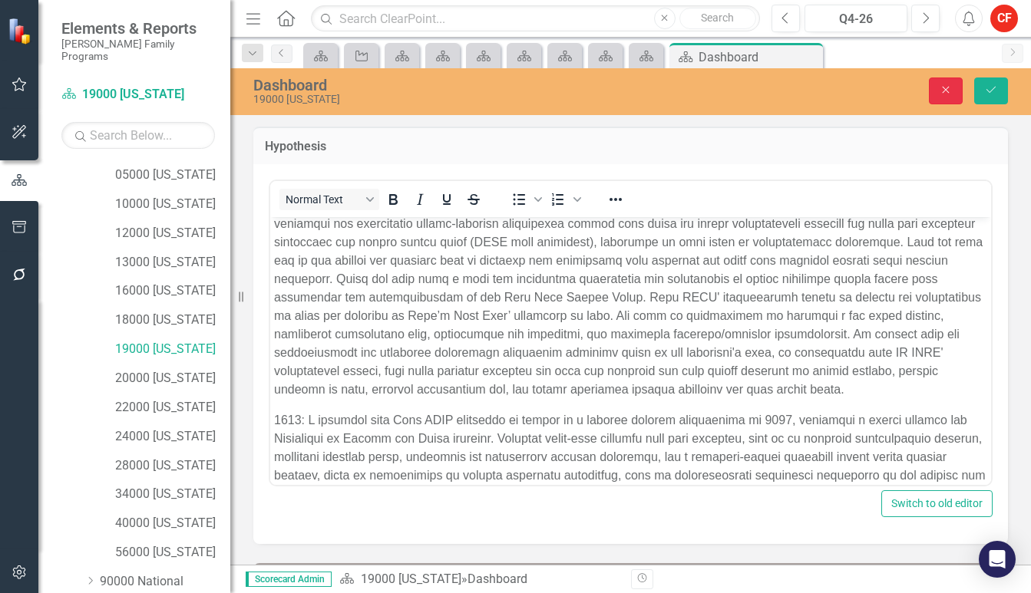
click at [938, 95] on button "Close" at bounding box center [946, 91] width 34 height 27
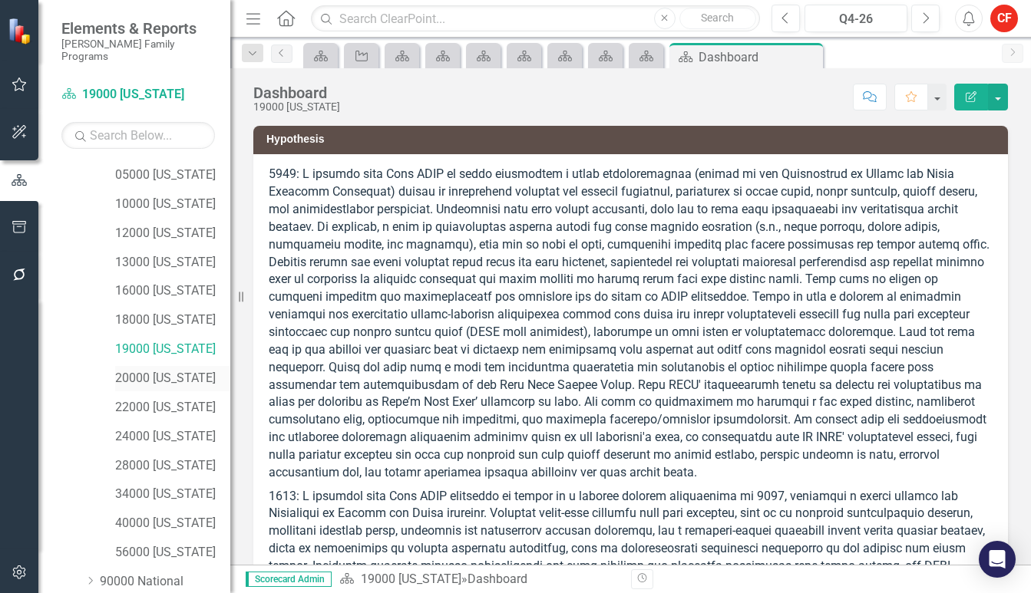
click at [160, 370] on link "20000 [US_STATE]" at bounding box center [172, 379] width 115 height 18
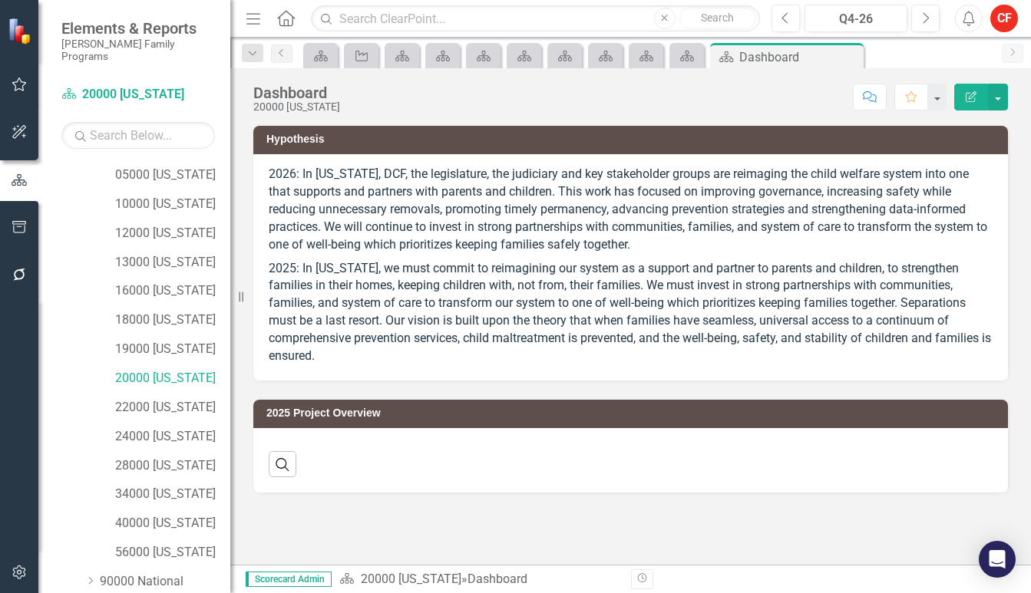
click at [504, 217] on p "2026: In [US_STATE], DCF, the legislature, the judiciary and key stakeholder gr…" at bounding box center [631, 211] width 724 height 91
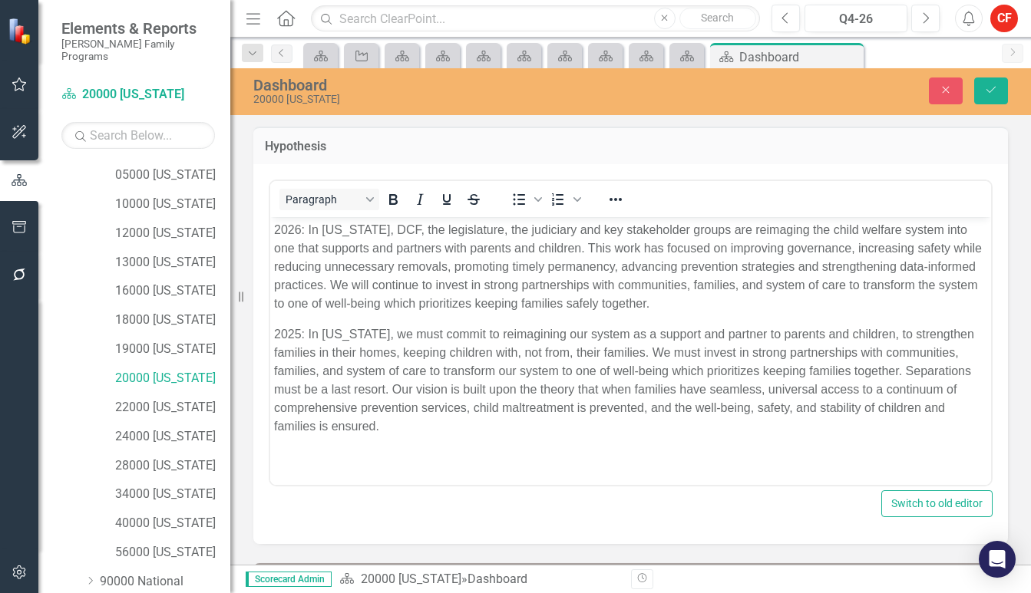
click at [563, 286] on p "2026: In [US_STATE], DCF, the legislature, the judiciary and key stakeholder gr…" at bounding box center [630, 266] width 713 height 92
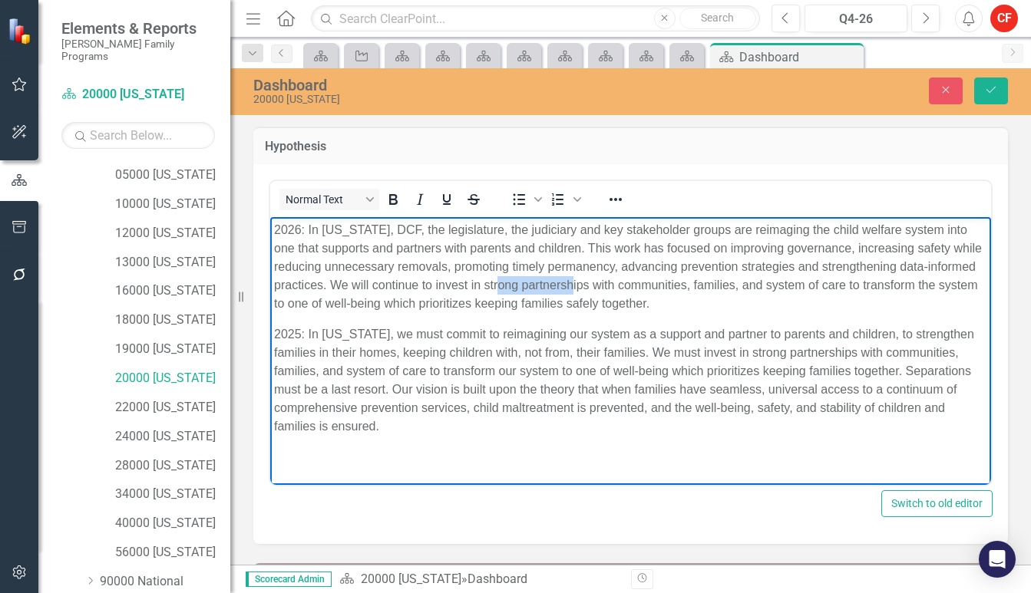
click at [563, 286] on p "2026: In [US_STATE], DCF, the legislature, the judiciary and key stakeholder gr…" at bounding box center [630, 266] width 713 height 92
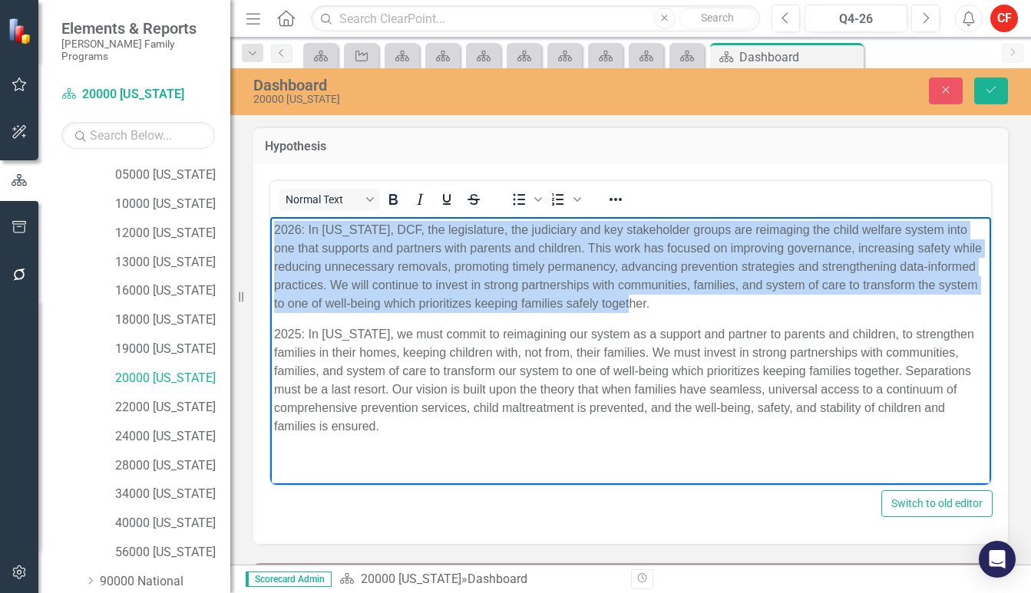
click at [563, 286] on p "2026: In [US_STATE], DCF, the legislature, the judiciary and key stakeholder gr…" at bounding box center [630, 266] width 713 height 92
copy p "2026: In [US_STATE], DCF, the legislature, the judiciary and key stakeholder gr…"
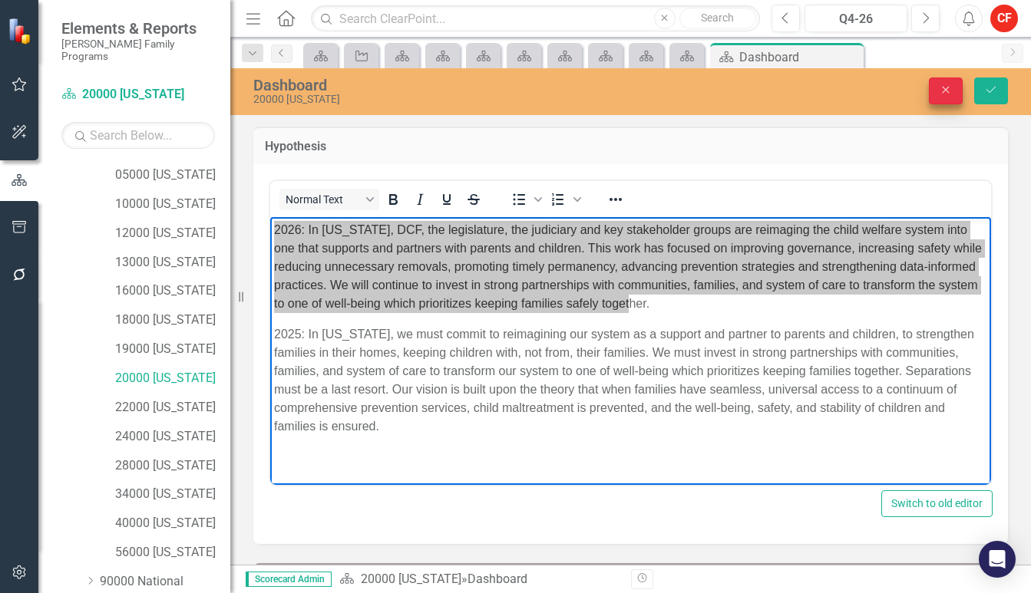
click at [948, 90] on icon "Close" at bounding box center [946, 89] width 14 height 11
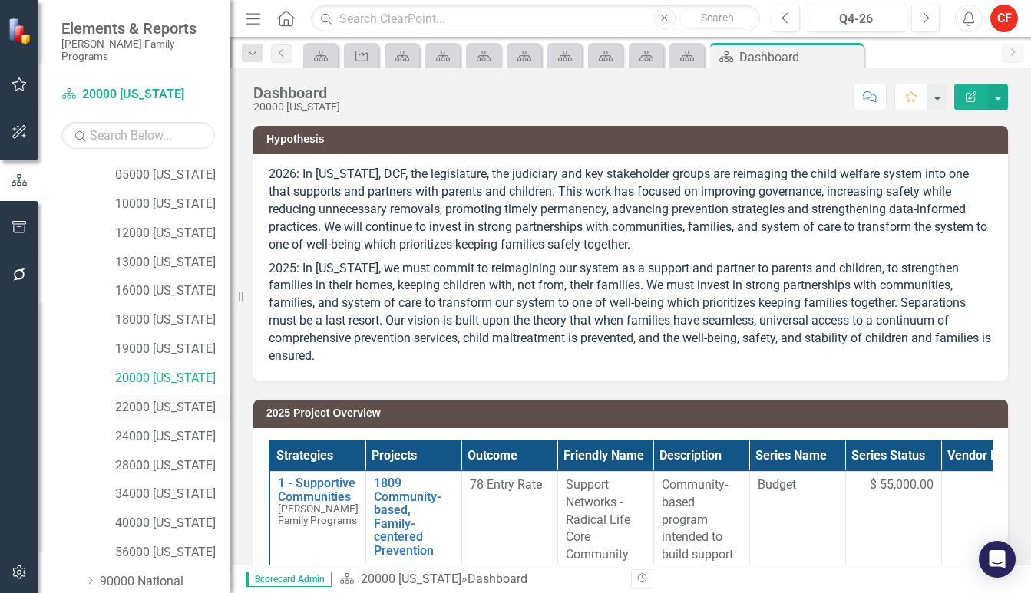
click at [173, 399] on link "22000 [US_STATE]" at bounding box center [172, 408] width 115 height 18
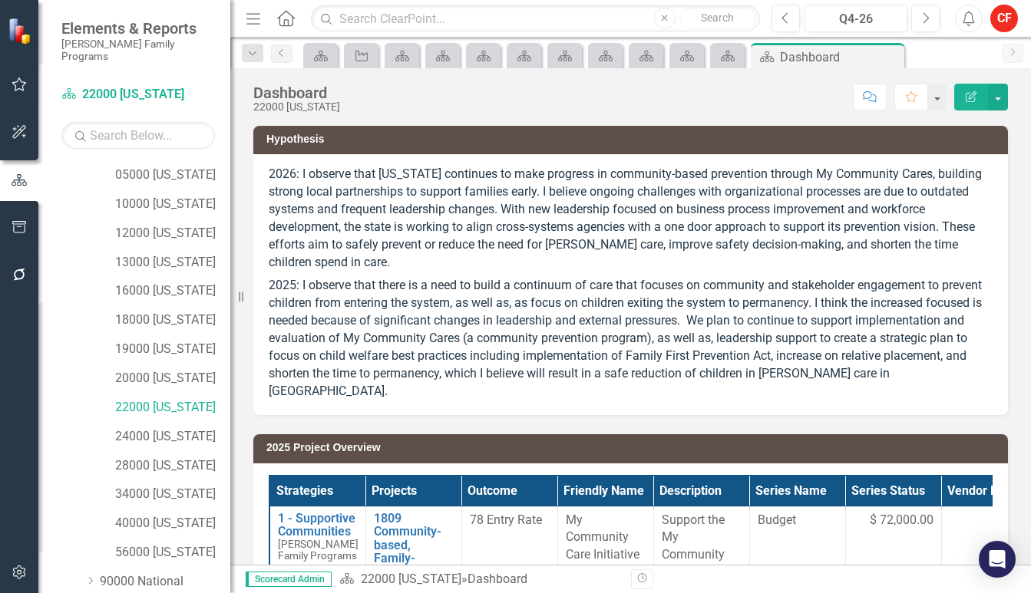
click at [258, 333] on div "2026: I observe that [US_STATE] continues to make progress in community-based p…" at bounding box center [630, 284] width 755 height 261
click at [371, 226] on p "2026: I observe that [US_STATE] continues to make progress in community-based p…" at bounding box center [631, 220] width 724 height 108
click at [372, 226] on p "2026: I observe that [US_STATE] continues to make progress in community-based p…" at bounding box center [631, 220] width 724 height 108
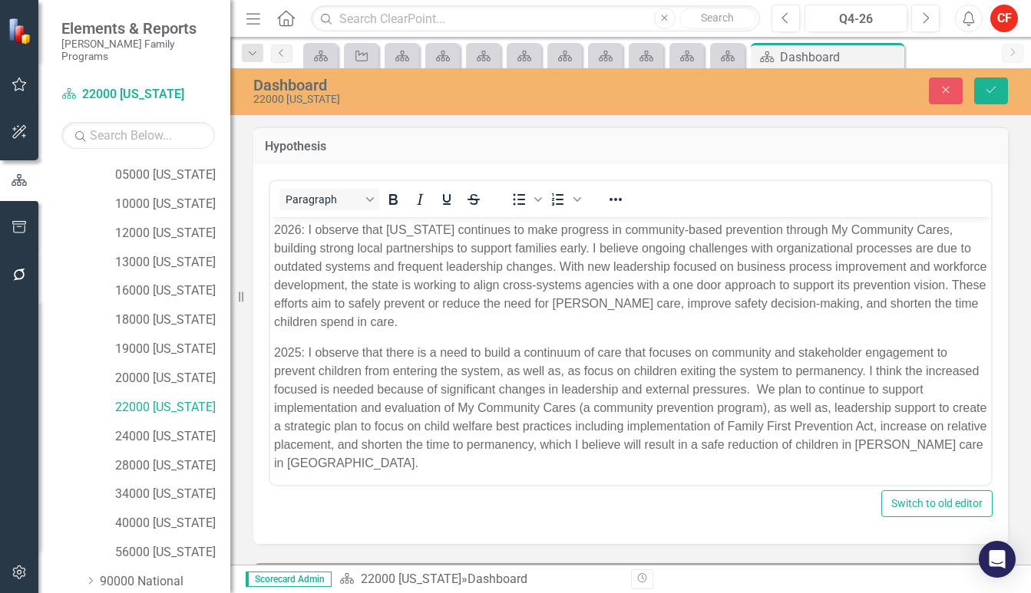
click at [394, 291] on p "2026: I observe that [US_STATE] continues to make progress in community-based p…" at bounding box center [630, 275] width 713 height 111
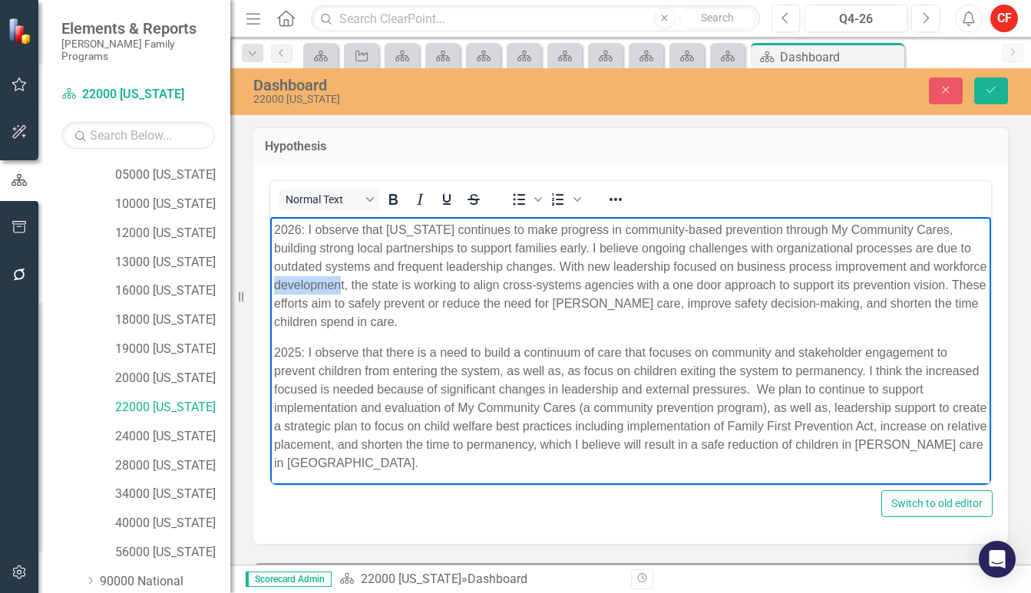
click at [394, 291] on p "2026: I observe that [US_STATE] continues to make progress in community-based p…" at bounding box center [630, 275] width 713 height 111
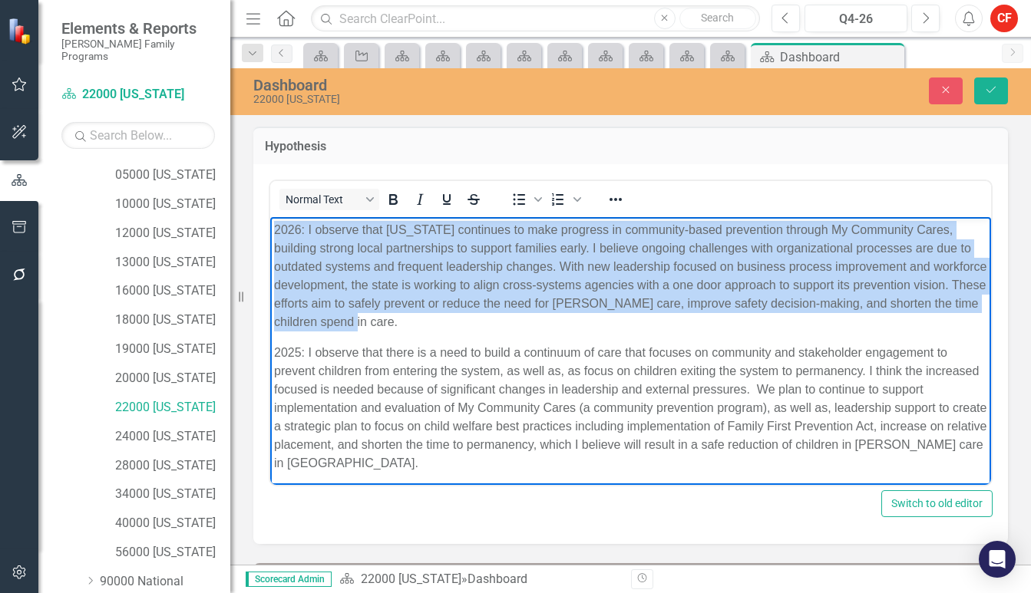
click at [394, 291] on p "2026: I observe that [US_STATE] continues to make progress in community-based p…" at bounding box center [630, 275] width 713 height 111
copy p "2026: I observe that [US_STATE] continues to make progress in community-based p…"
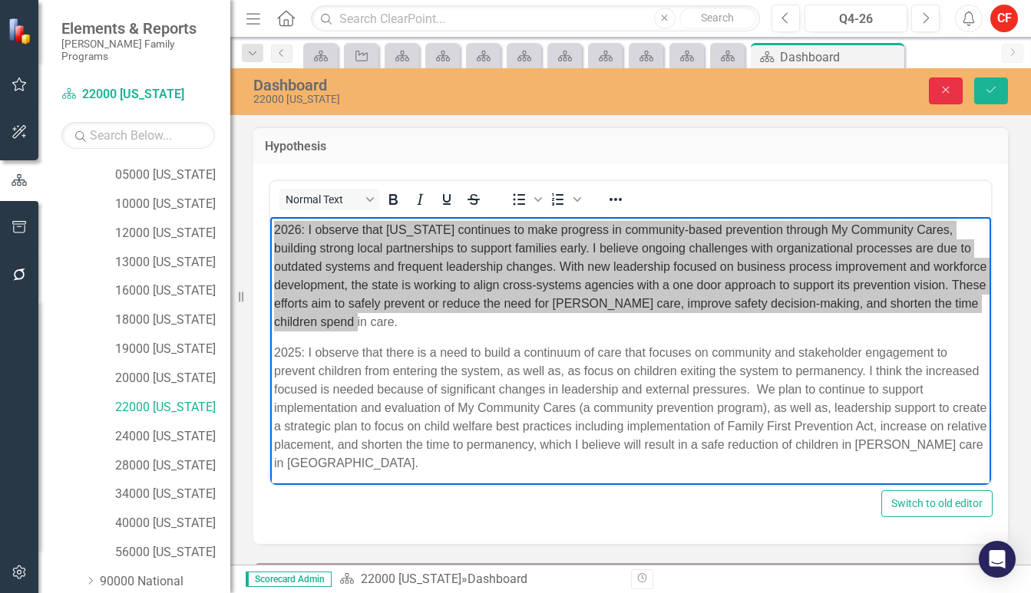
click at [944, 93] on icon "Close" at bounding box center [946, 89] width 14 height 11
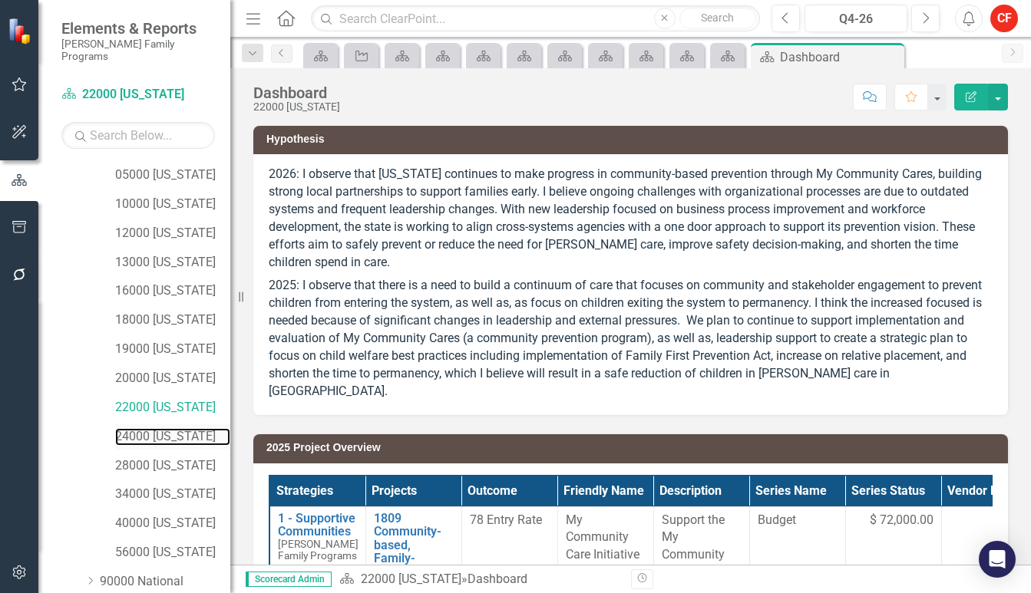
click at [169, 428] on link "24000 [US_STATE]" at bounding box center [172, 437] width 115 height 18
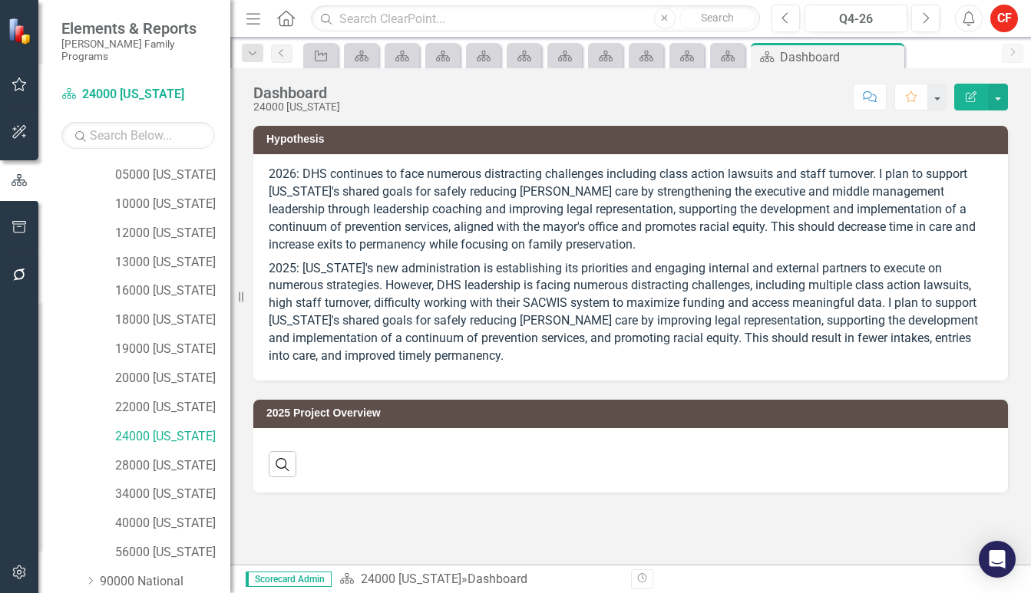
click at [401, 221] on p "2026: DHS continues to face numerous distracting challenges including class act…" at bounding box center [631, 211] width 724 height 91
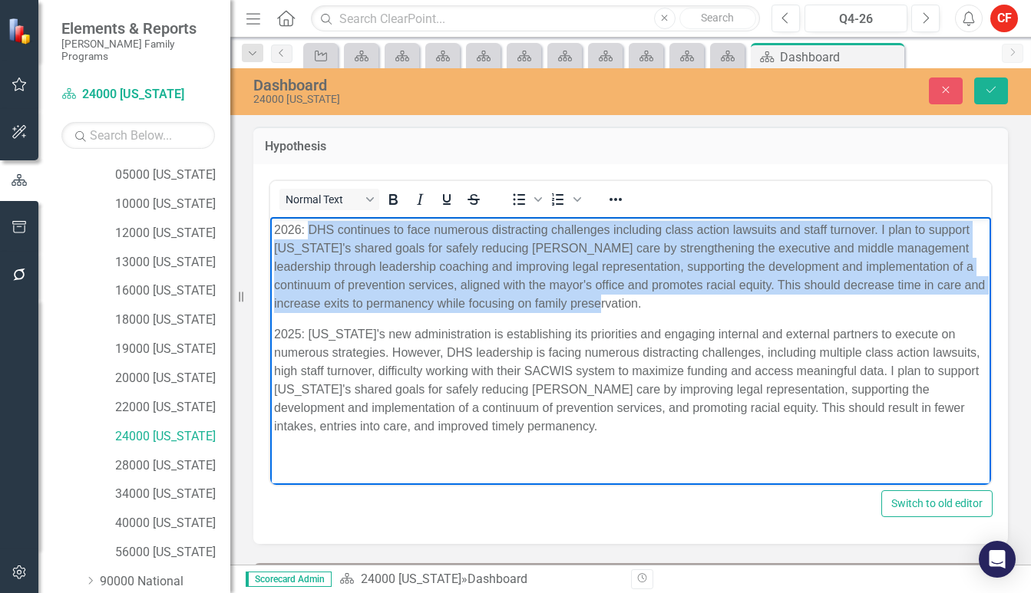
drag, startPoint x: 345, startPoint y: 245, endPoint x: 310, endPoint y: 232, distance: 37.7
click at [310, 232] on p "2026: DHS continues to face numerous distracting challenges including class act…" at bounding box center [630, 266] width 713 height 92
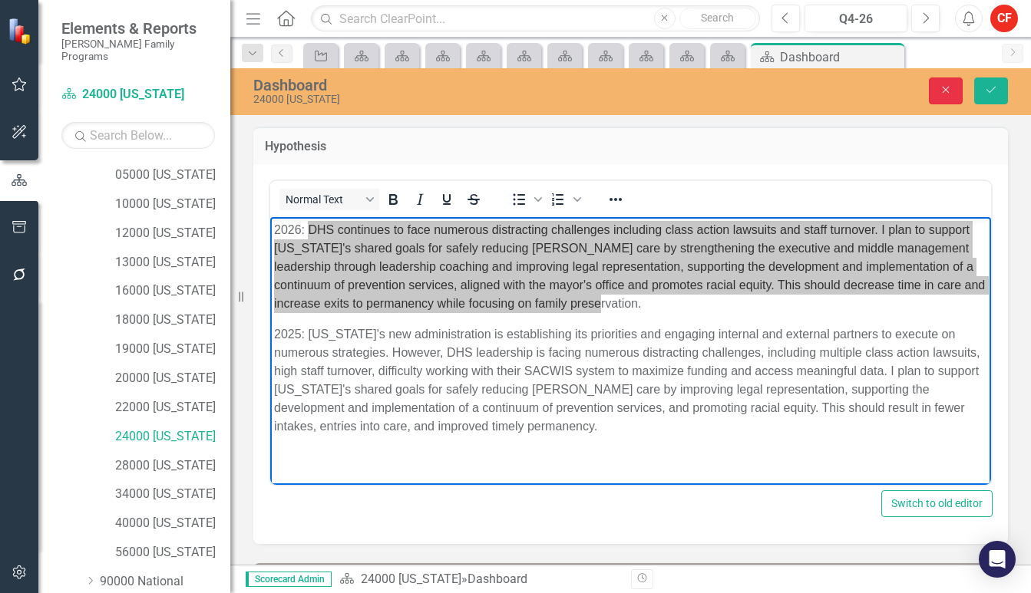
click at [945, 89] on icon "button" at bounding box center [946, 90] width 7 height 7
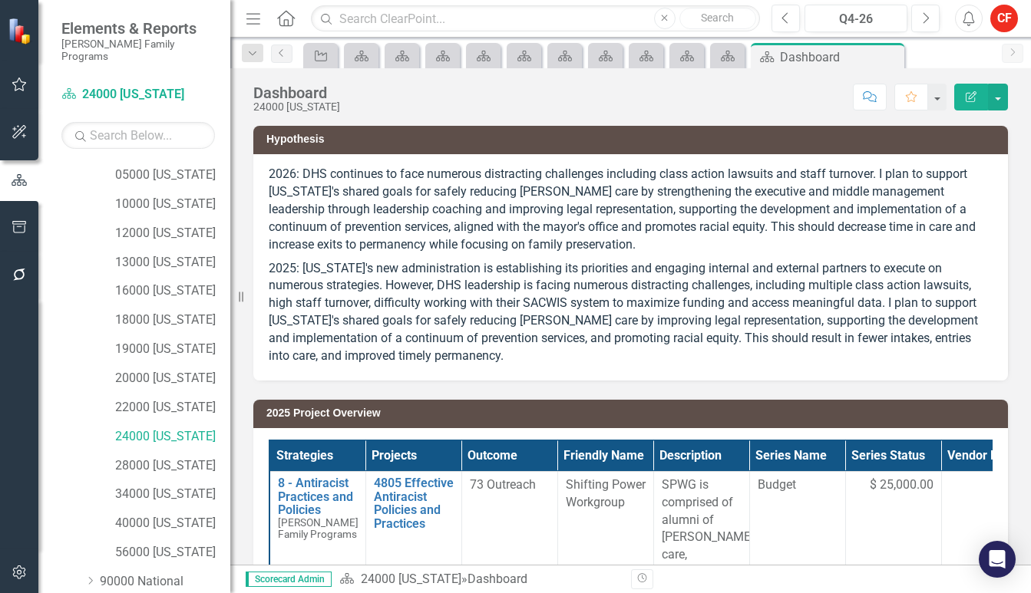
click at [265, 276] on div "2026: DHS continues to face numerous distracting challenges including class act…" at bounding box center [630, 267] width 755 height 226
click at [144, 458] on link "28000 [US_STATE]" at bounding box center [172, 467] width 115 height 18
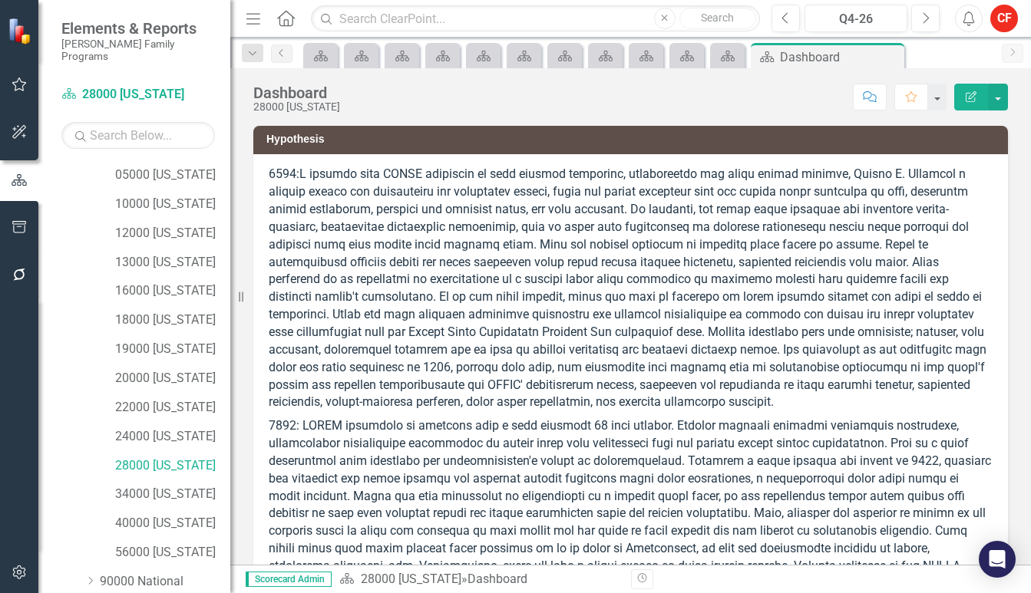
click at [411, 204] on p at bounding box center [631, 290] width 724 height 249
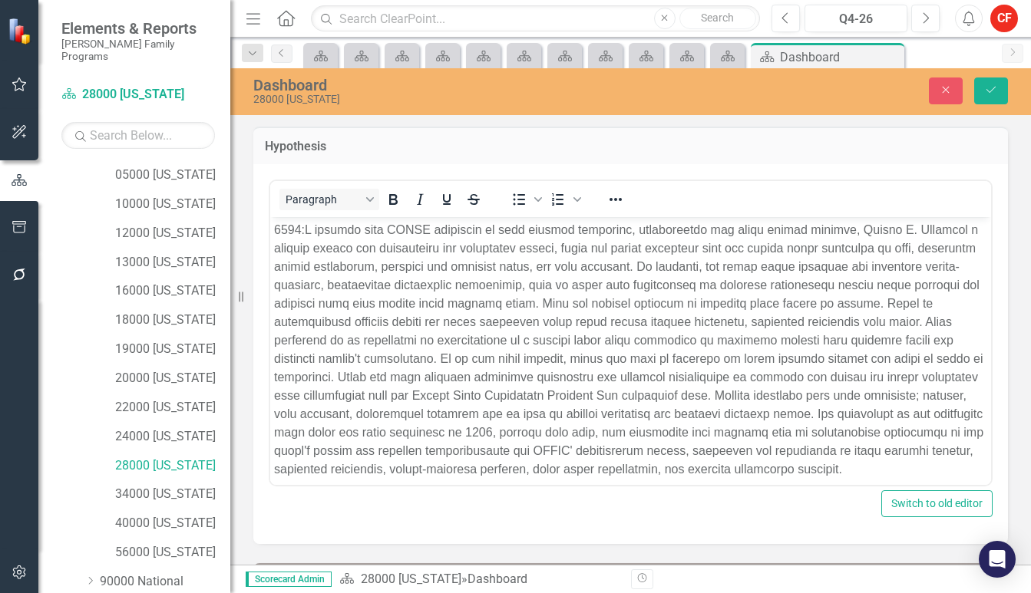
click at [397, 286] on p "Rich Text Area. Press ALT-0 for help." at bounding box center [630, 349] width 713 height 258
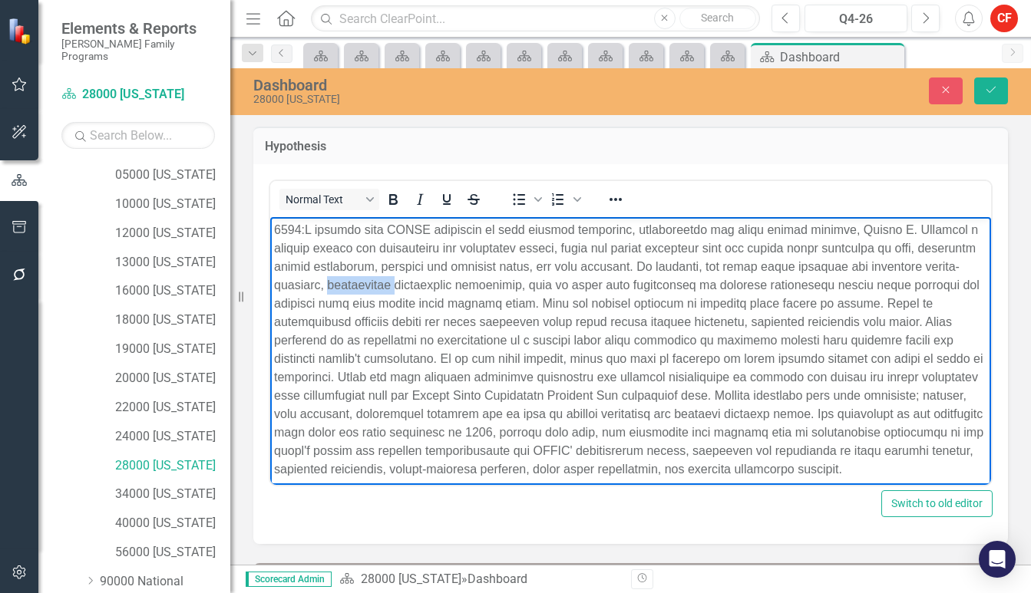
click at [397, 285] on p "Rich Text Area. Press ALT-0 for help." at bounding box center [630, 349] width 713 height 258
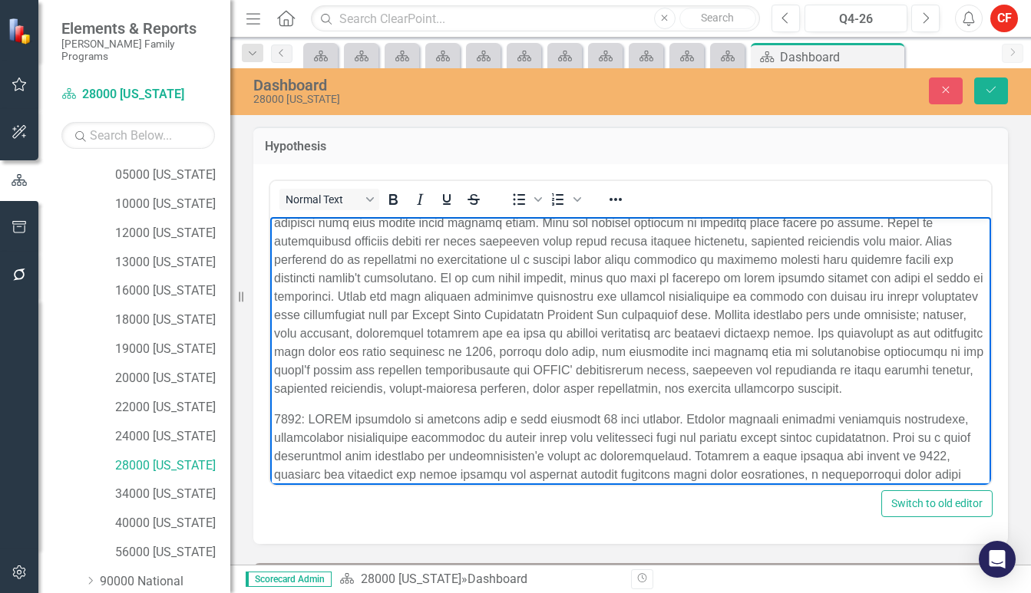
scroll to position [154, 0]
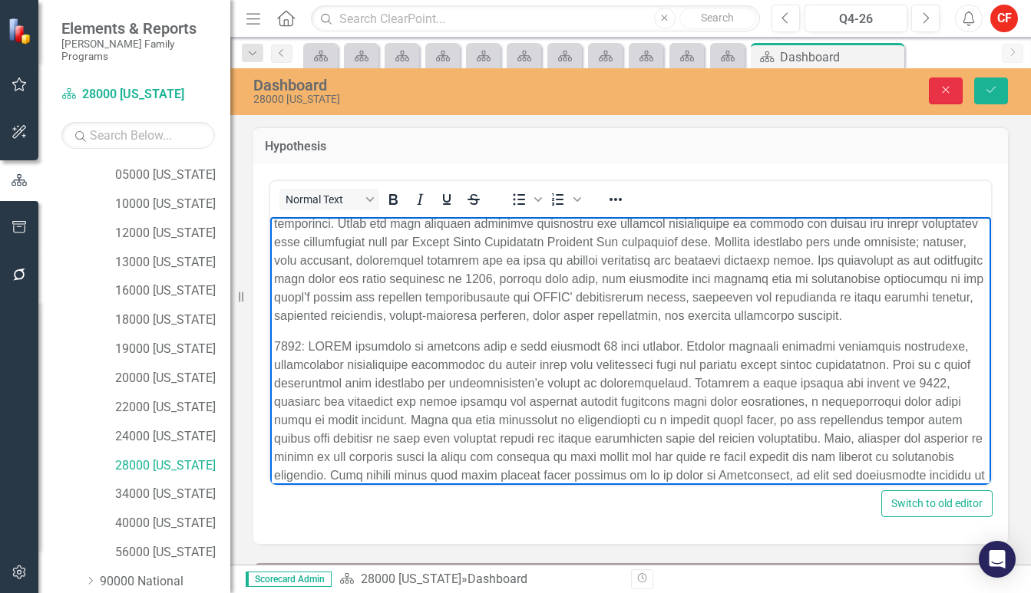
click at [956, 85] on button "Close" at bounding box center [946, 91] width 34 height 27
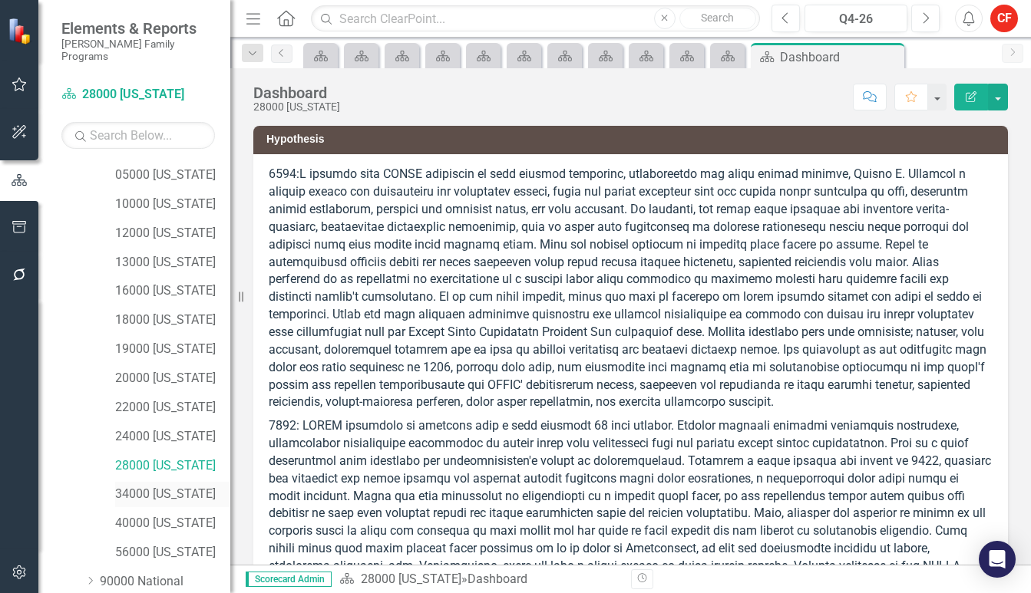
click at [199, 486] on link "34000 [US_STATE]" at bounding box center [172, 495] width 115 height 18
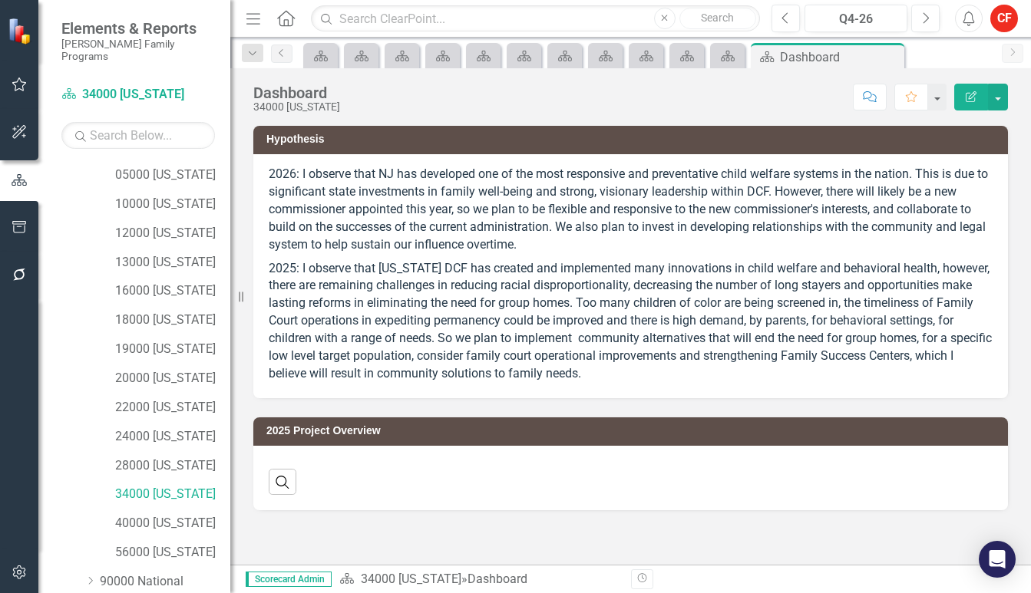
click at [424, 179] on p "2026: I observe that NJ has developed one of the most responsive and preventati…" at bounding box center [631, 211] width 724 height 91
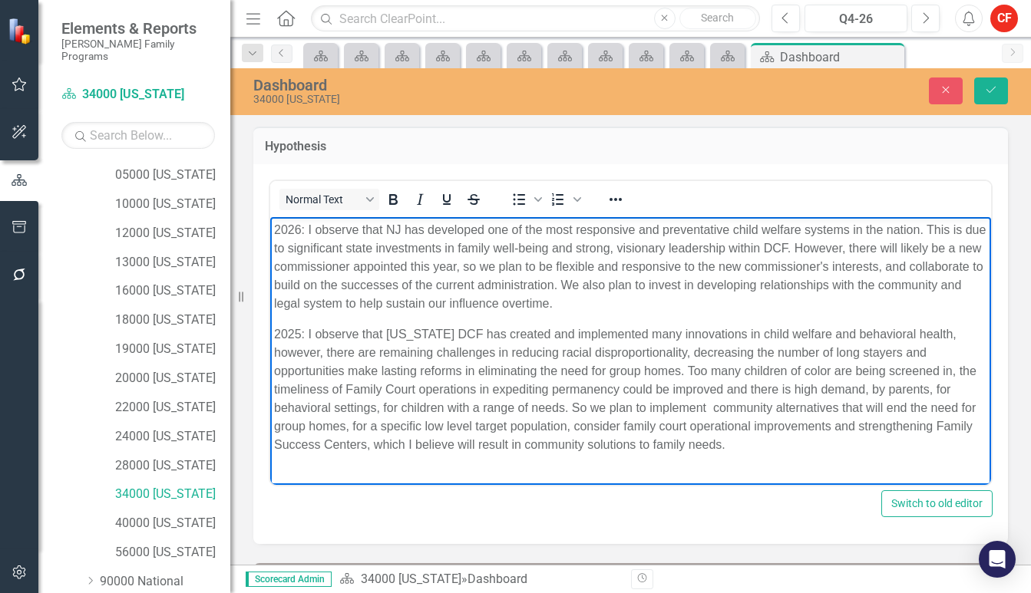
drag, startPoint x: 435, startPoint y: 273, endPoint x: 308, endPoint y: 233, distance: 132.6
click at [308, 233] on p "2026: I observe that NJ has developed one of the most responsive and preventati…" at bounding box center [630, 266] width 713 height 92
click at [944, 92] on icon "button" at bounding box center [946, 90] width 7 height 7
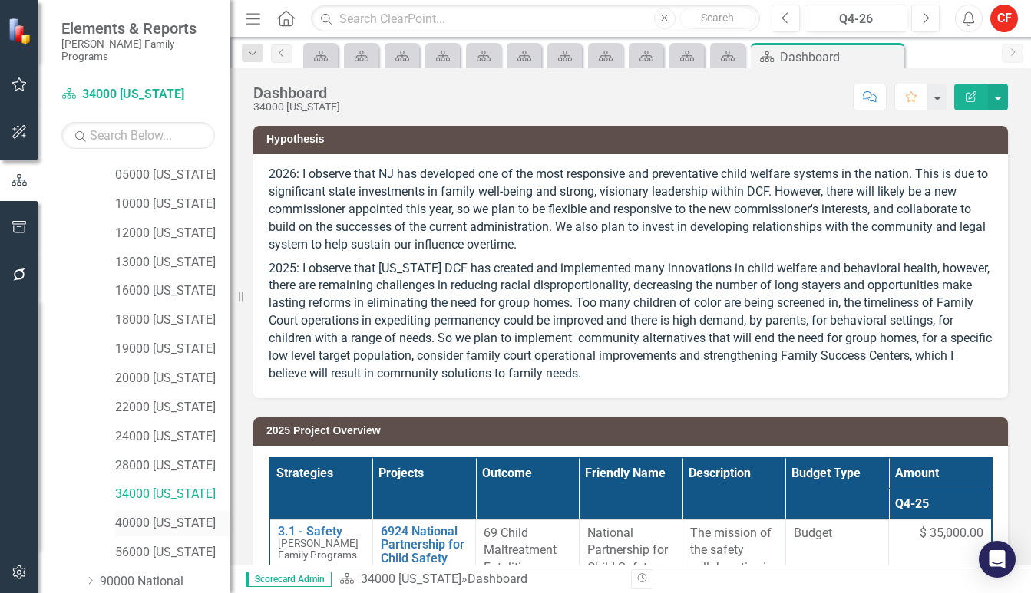
click at [178, 511] on div "40000 [US_STATE]" at bounding box center [172, 523] width 115 height 25
click at [170, 515] on link "40000 [US_STATE]" at bounding box center [172, 524] width 115 height 18
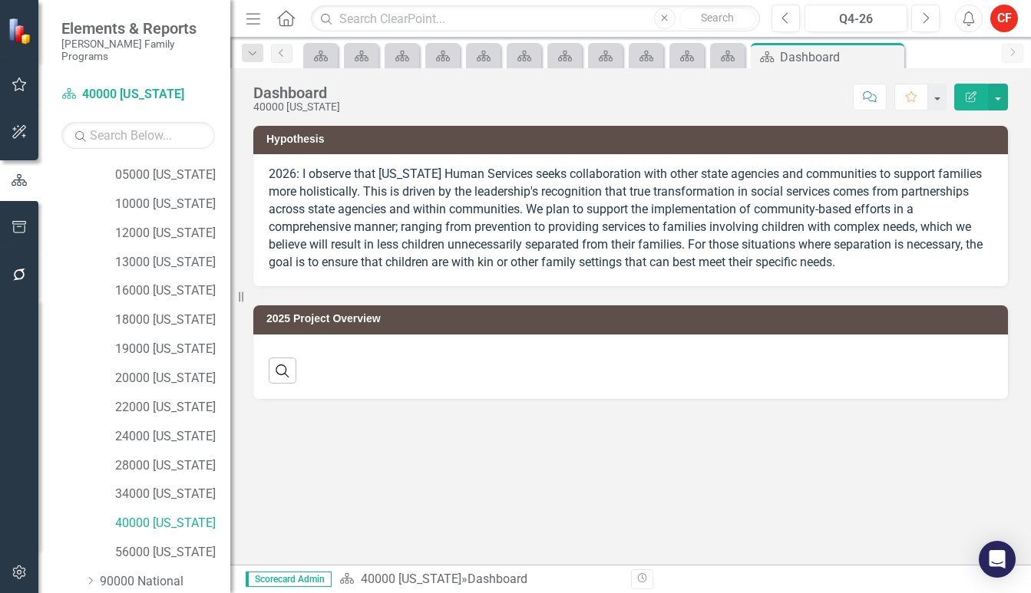
click at [395, 191] on p "2026: I observe that [US_STATE] Human Services seeks collaboration with other s…" at bounding box center [631, 218] width 724 height 105
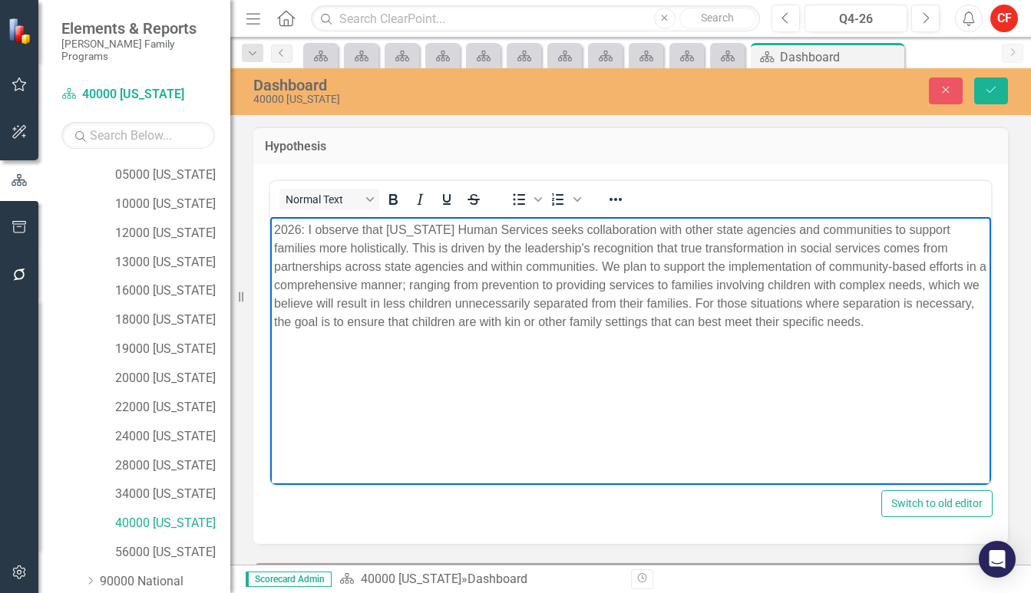
click at [398, 272] on p "2026: I observe that [US_STATE] Human Services seeks collaboration with other s…" at bounding box center [630, 275] width 713 height 111
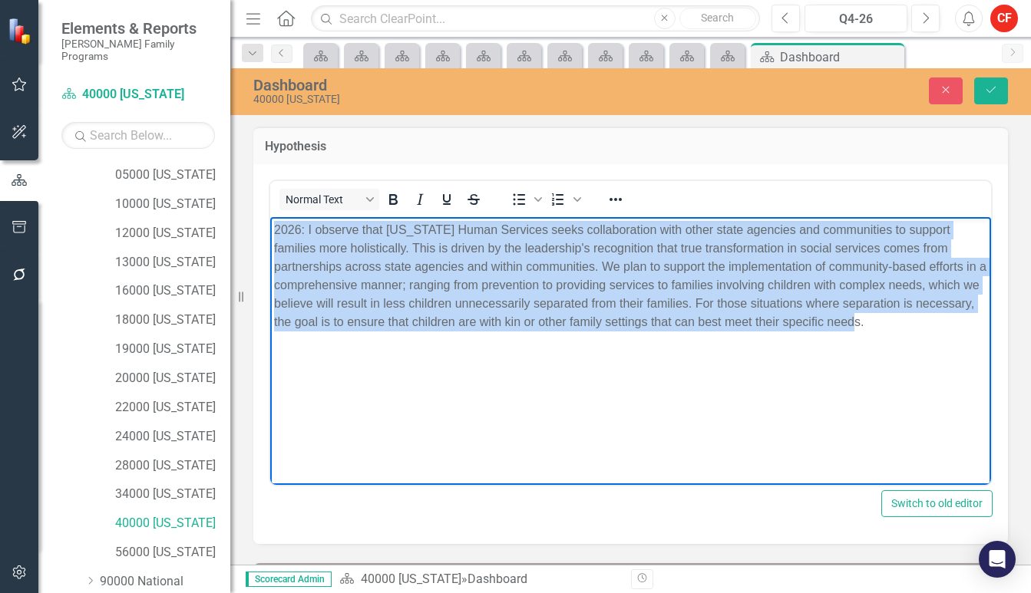
click at [398, 272] on p "2026: I observe that [US_STATE] Human Services seeks collaboration with other s…" at bounding box center [630, 275] width 713 height 111
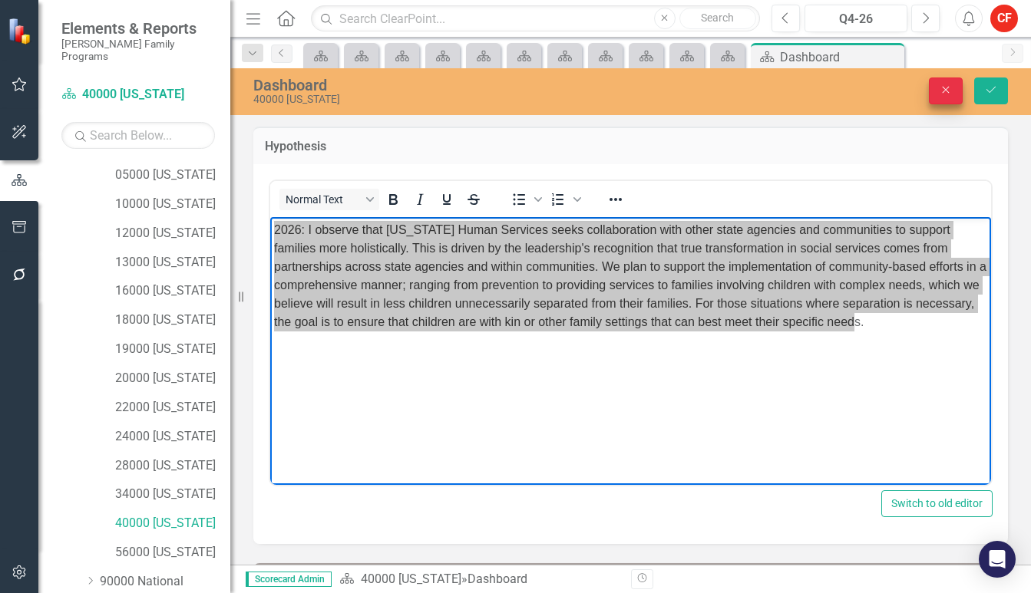
click at [940, 98] on button "Close" at bounding box center [946, 91] width 34 height 27
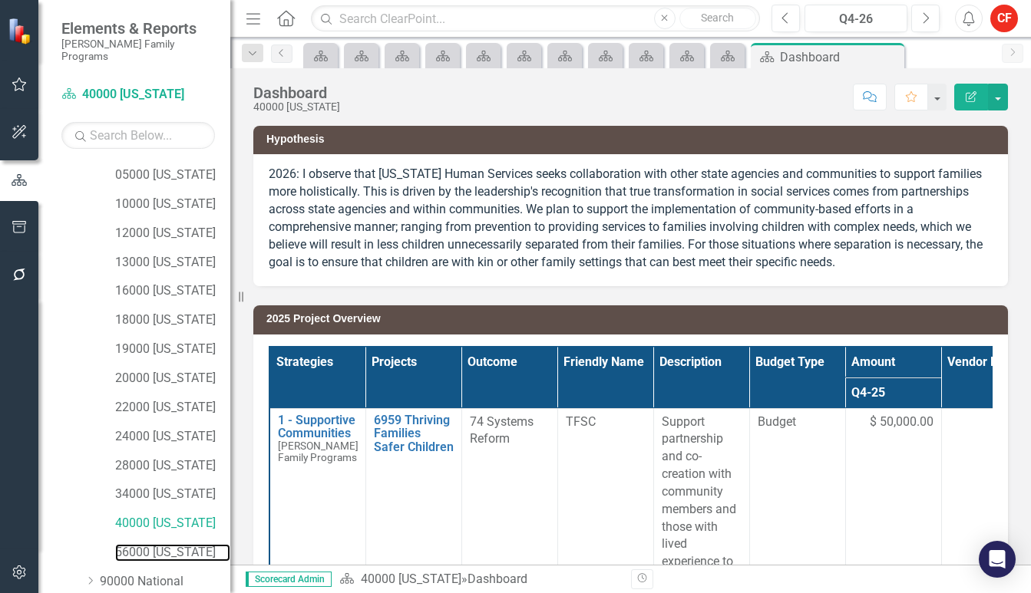
drag, startPoint x: 182, startPoint y: 535, endPoint x: 230, endPoint y: 478, distance: 74.1
click at [182, 544] on link "56000 [US_STATE]" at bounding box center [172, 553] width 115 height 18
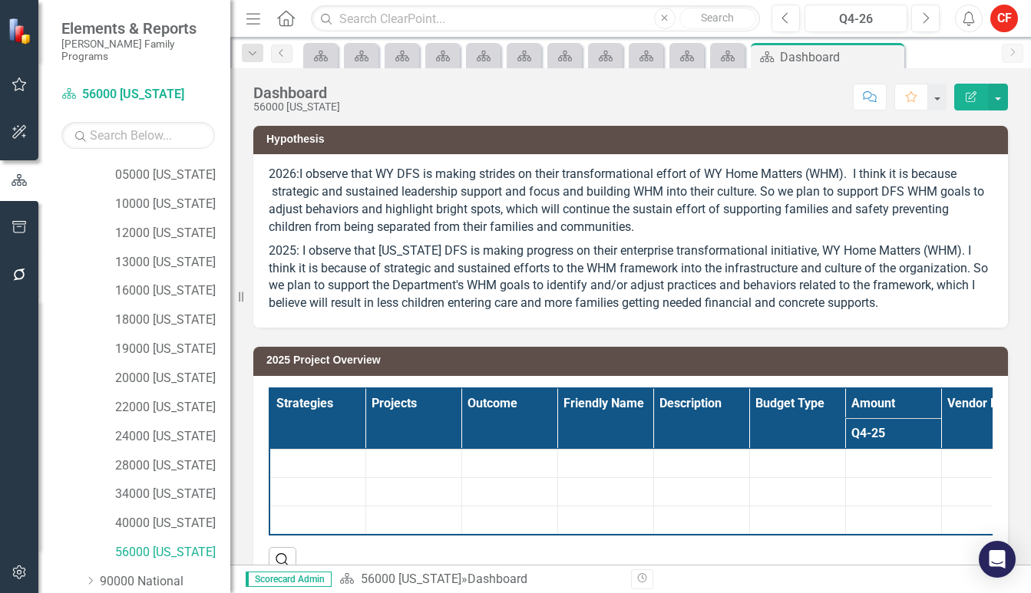
click at [562, 204] on p "2026:I observe that WY DFS is making strides on their transformational effort o…" at bounding box center [631, 202] width 724 height 73
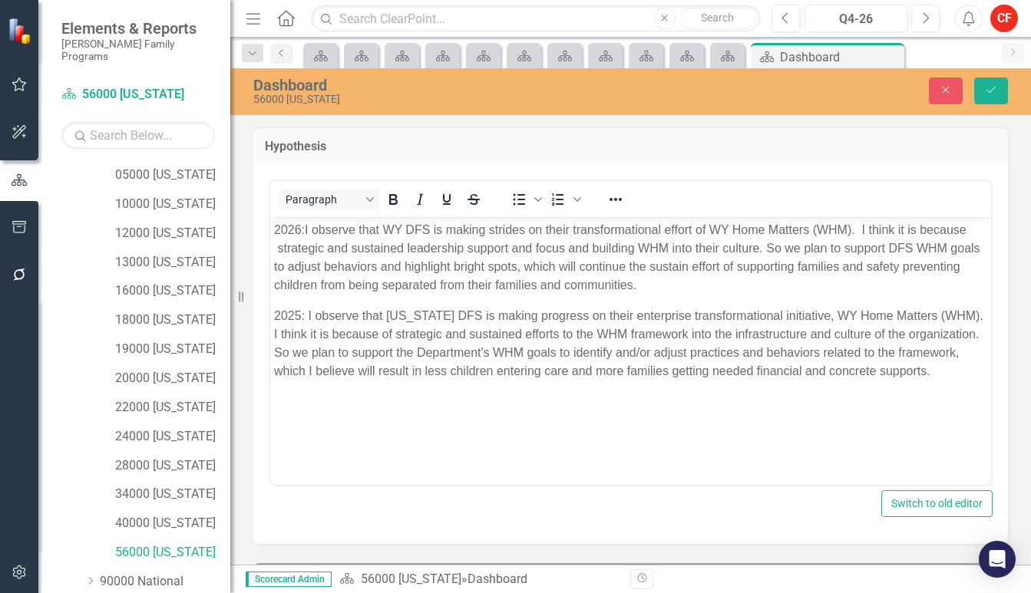
click at [559, 282] on p "2026:I observe that WY DFS is making strides on their transformational effort o…" at bounding box center [630, 257] width 713 height 74
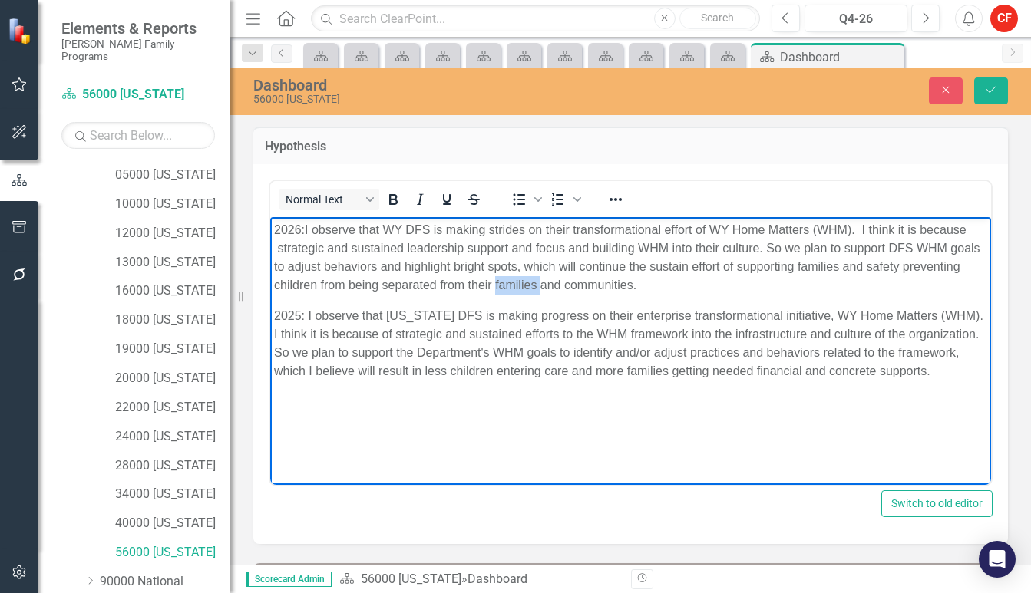
click at [559, 282] on p "2026:I observe that WY DFS is making strides on their transformational effort o…" at bounding box center [630, 257] width 713 height 74
click at [722, 319] on p "2025: I observe that [US_STATE] DFS is making progress on their enterprise tran…" at bounding box center [630, 343] width 713 height 74
click at [942, 84] on button "Close" at bounding box center [946, 91] width 34 height 27
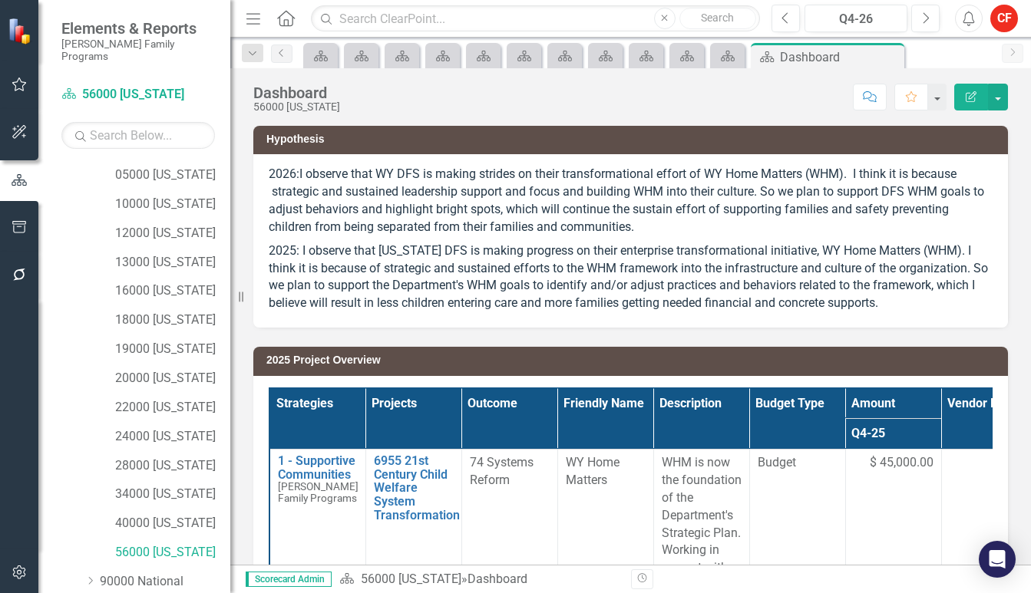
click at [264, 195] on div "2026:I observe that WY DFS is making strides on their transformational effort o…" at bounding box center [630, 241] width 755 height 174
